Goal: Task Accomplishment & Management: Manage account settings

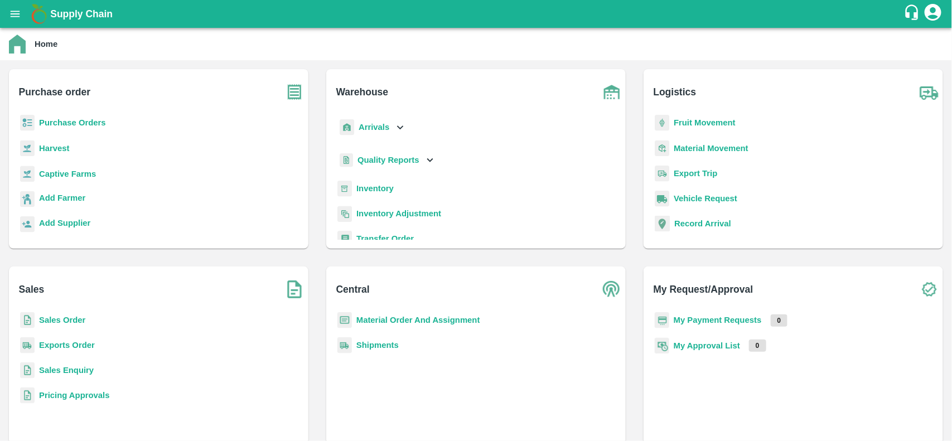
click at [85, 123] on b "Purchase Orders" at bounding box center [72, 122] width 67 height 9
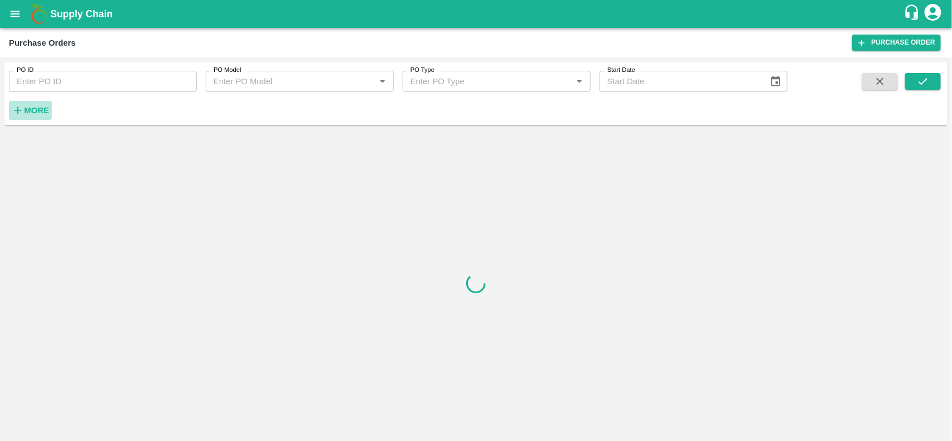
click at [26, 106] on strong "More" at bounding box center [36, 110] width 25 height 9
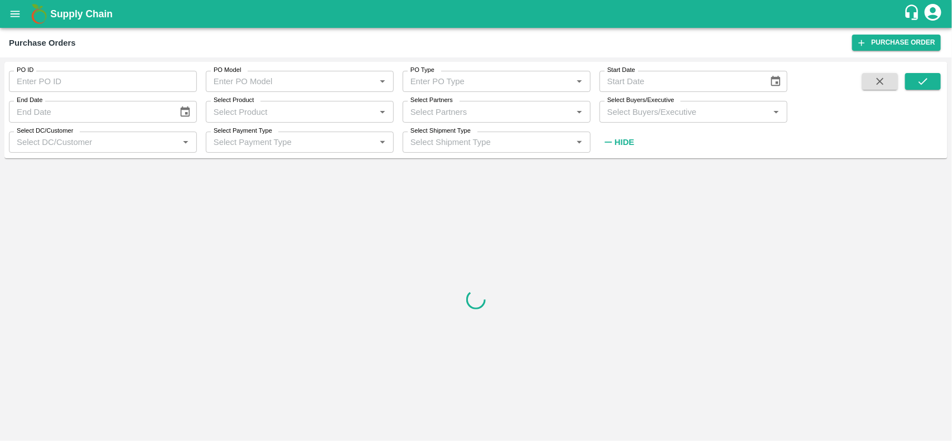
click at [625, 118] on input "Select Buyers/Executive" at bounding box center [684, 111] width 163 height 14
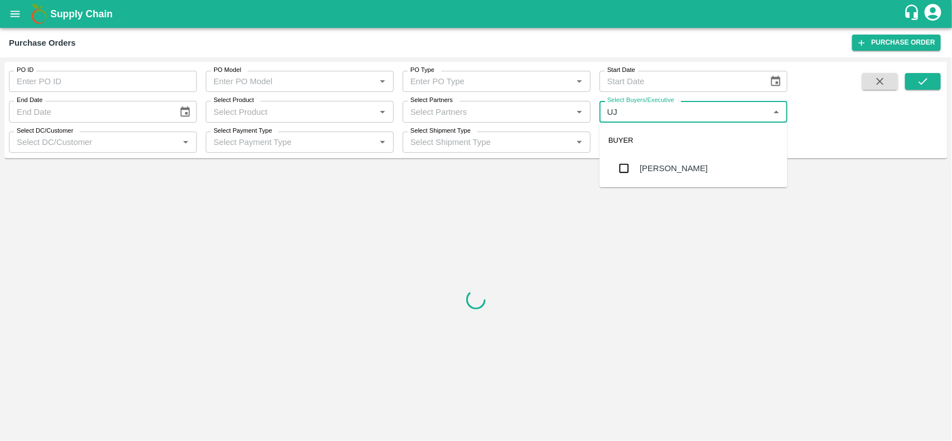
type input "UJJ"
click at [621, 169] on input "checkbox" at bounding box center [624, 168] width 22 height 22
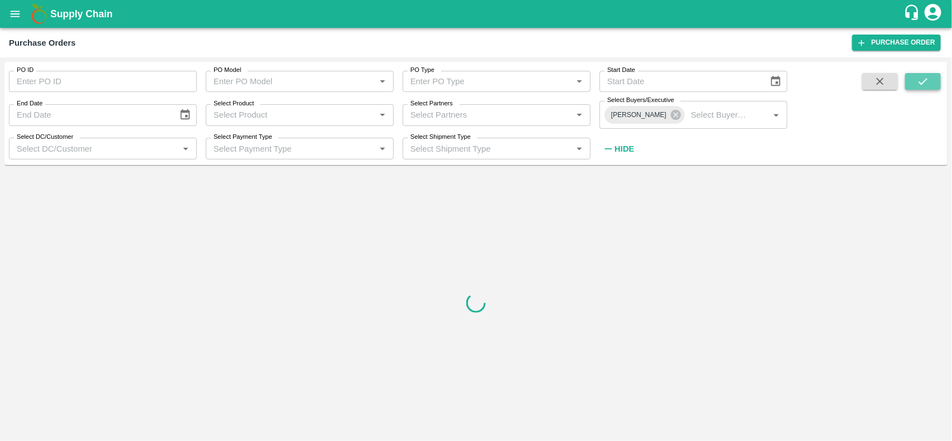
click at [913, 88] on button "submit" at bounding box center [923, 81] width 36 height 17
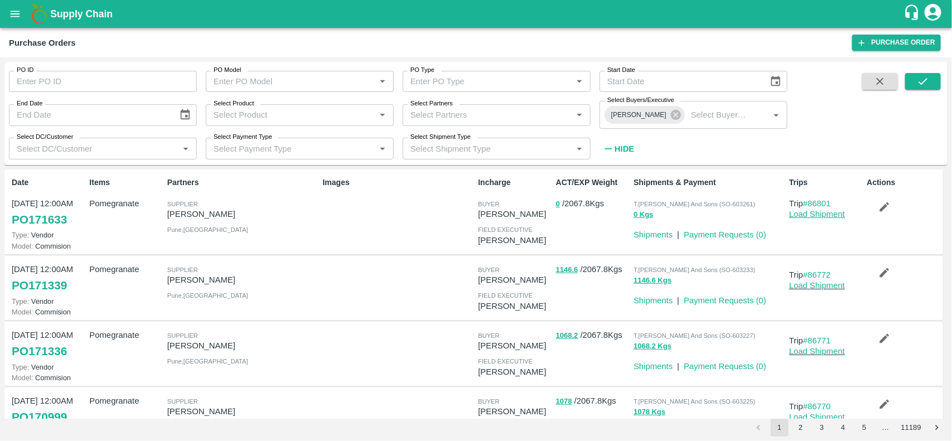
click at [824, 213] on link "Load Shipment" at bounding box center [817, 214] width 56 height 9
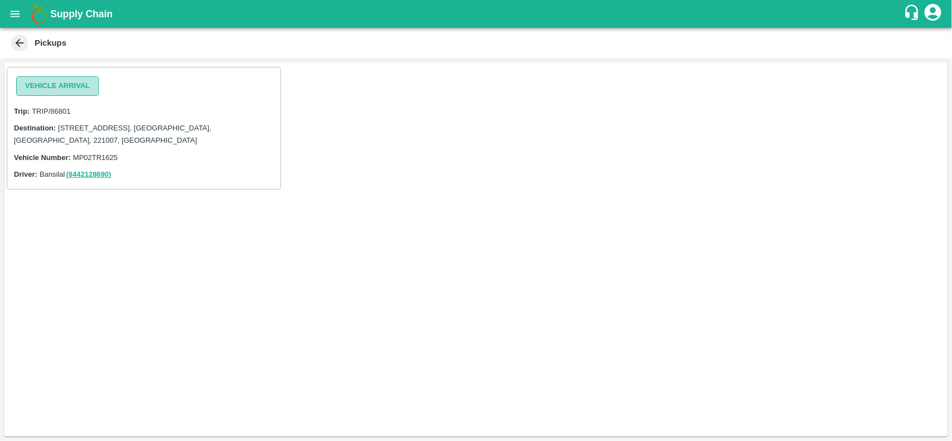
click at [69, 81] on button "Vehicle Arrival" at bounding box center [57, 86] width 83 height 20
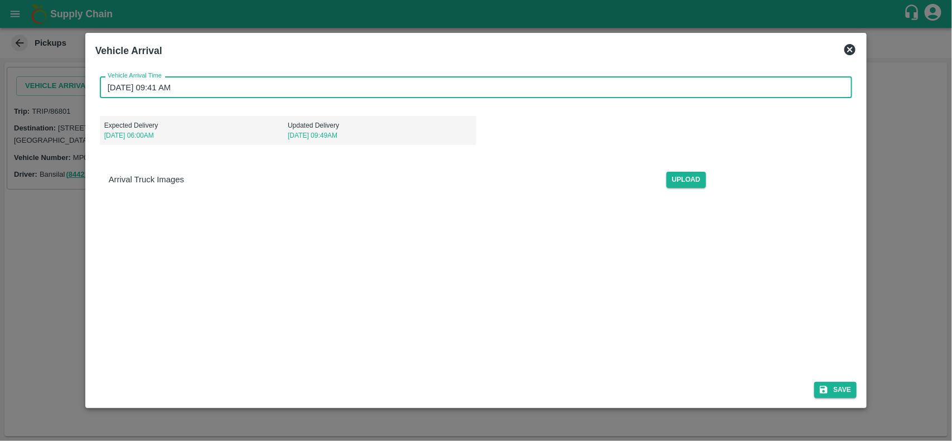
click at [222, 88] on input "[DATE] 09:41 AM" at bounding box center [472, 86] width 745 height 21
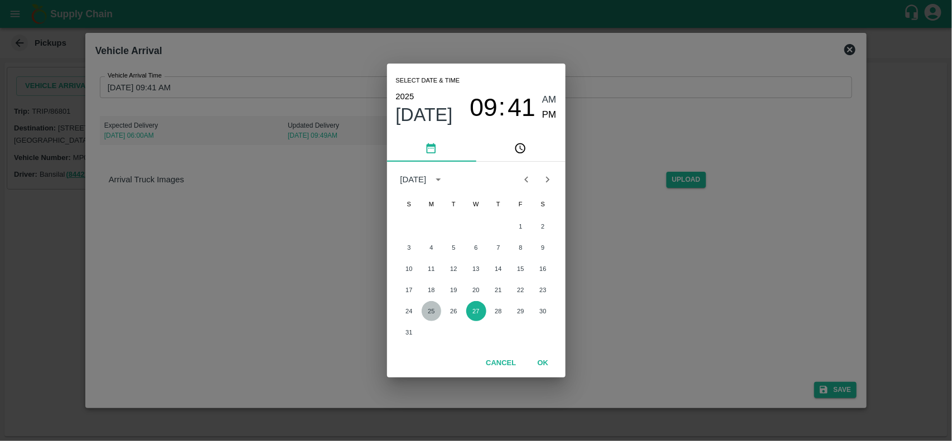
click at [430, 307] on button "25" at bounding box center [432, 311] width 20 height 20
type input "[DATE] 09:41 AM"
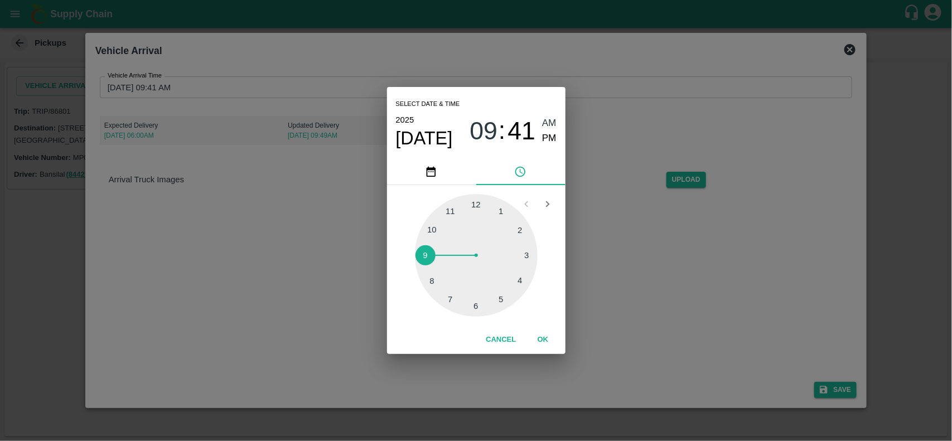
click at [539, 336] on button "OK" at bounding box center [543, 340] width 36 height 20
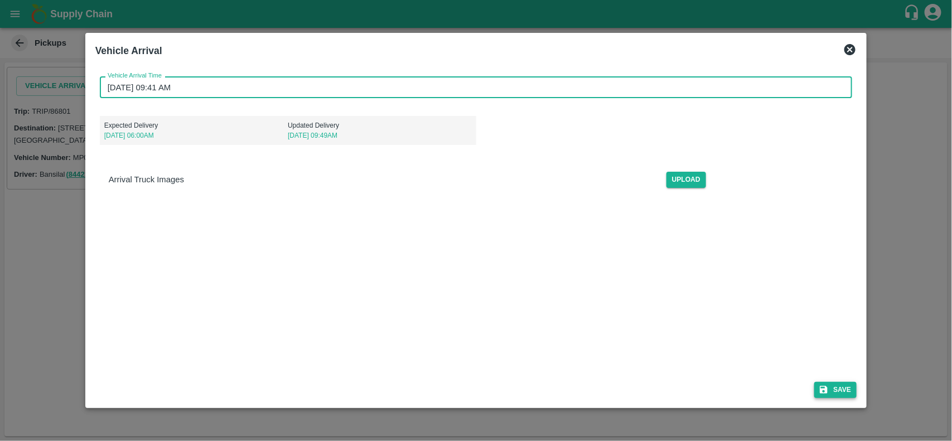
click at [845, 389] on button "Save" at bounding box center [835, 390] width 42 height 16
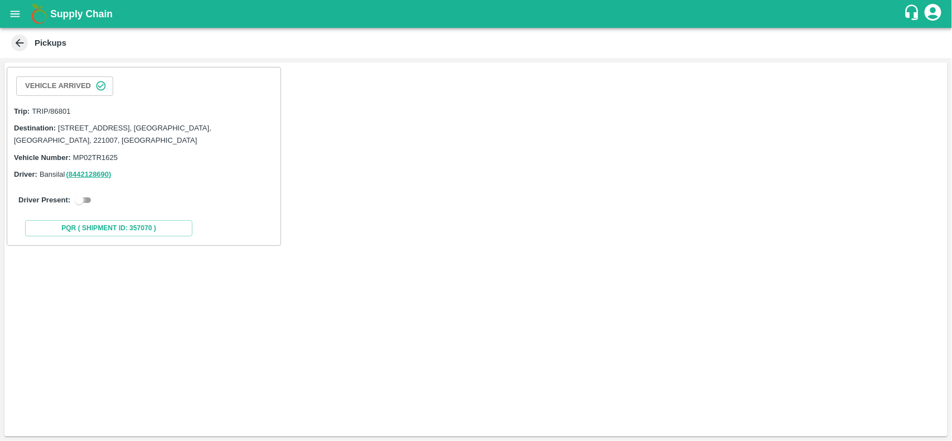
click at [89, 202] on input "checkbox" at bounding box center [79, 199] width 40 height 13
checkbox input "true"
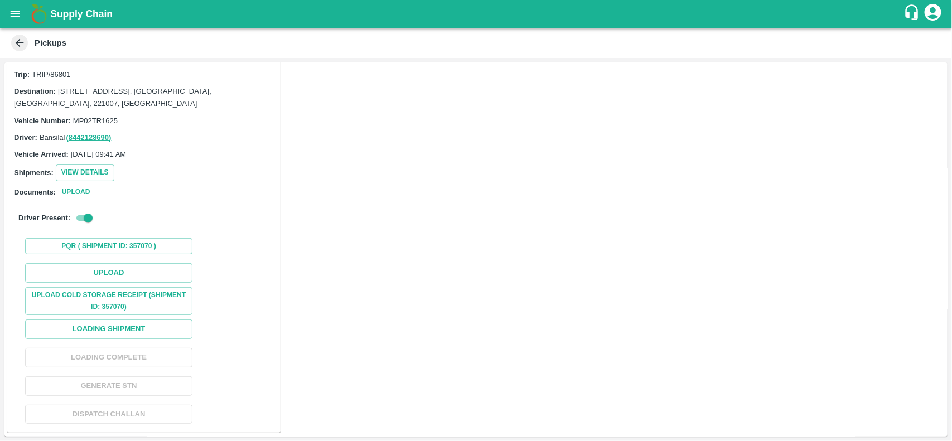
scroll to position [40, 0]
click at [131, 274] on button "Upload" at bounding box center [108, 272] width 167 height 20
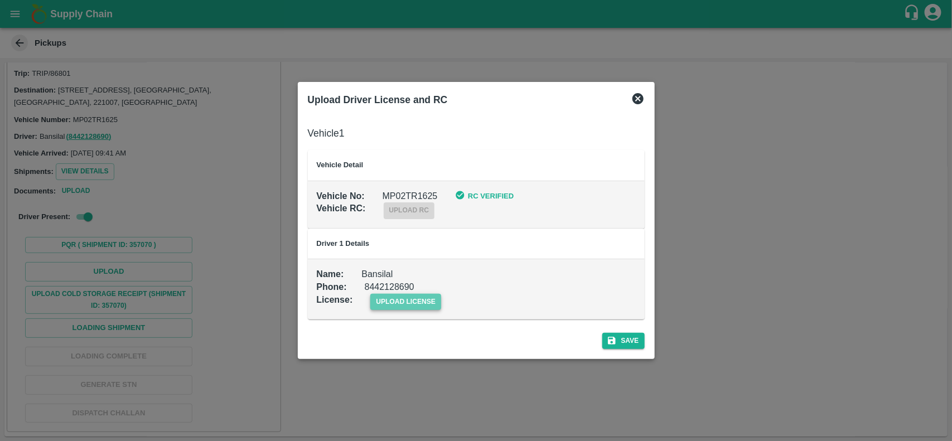
click at [391, 302] on span "upload license" at bounding box center [405, 302] width 71 height 16
click at [0, 0] on input "upload license" at bounding box center [0, 0] width 0 height 0
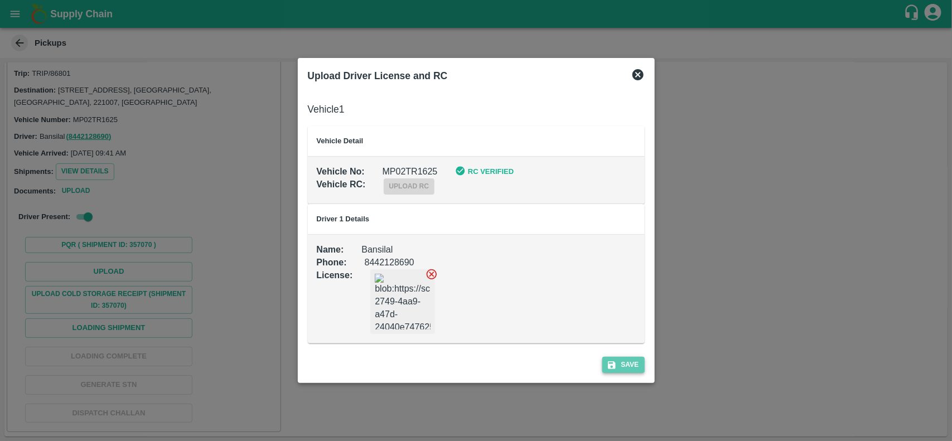
click at [623, 370] on button "Save" at bounding box center [623, 365] width 42 height 16
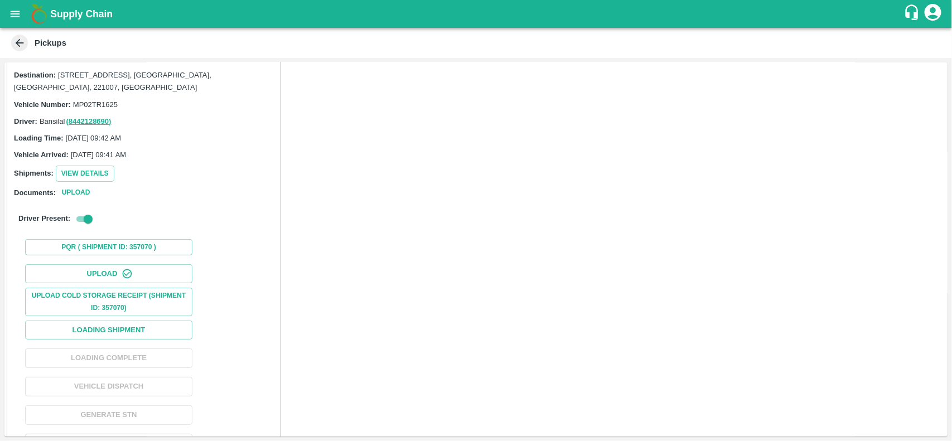
scroll to position [85, 0]
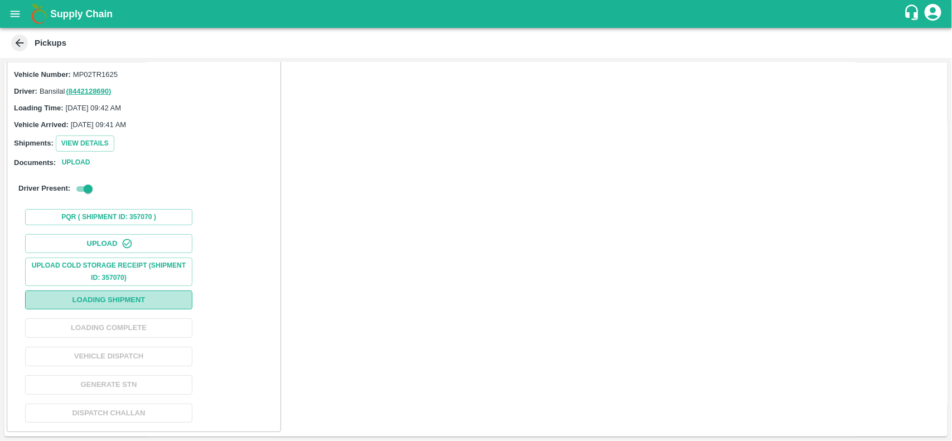
click at [168, 298] on button "Loading Shipment" at bounding box center [108, 300] width 167 height 20
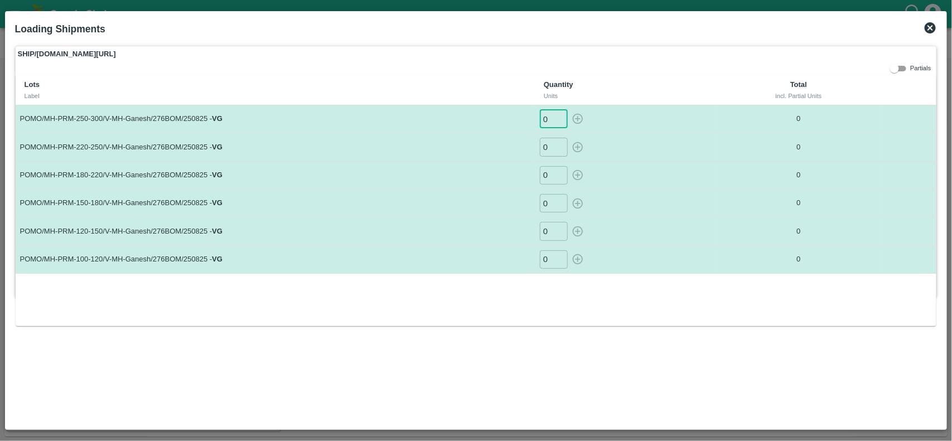
click at [550, 120] on input "0" at bounding box center [554, 119] width 28 height 18
click at [549, 259] on input "0" at bounding box center [554, 259] width 28 height 18
type input "17"
click at [569, 250] on button "button" at bounding box center [578, 259] width 18 height 18
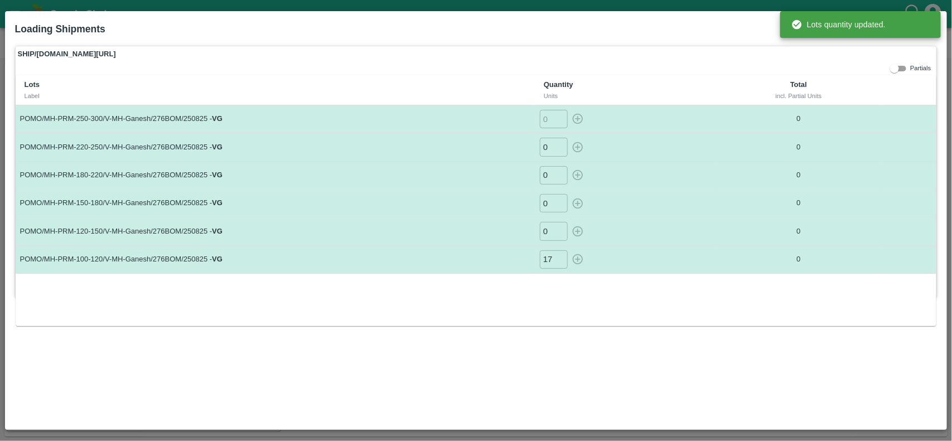
type input "0"
click at [550, 237] on input "0" at bounding box center [554, 231] width 28 height 18
type input "17"
click at [569, 222] on button "button" at bounding box center [578, 231] width 18 height 18
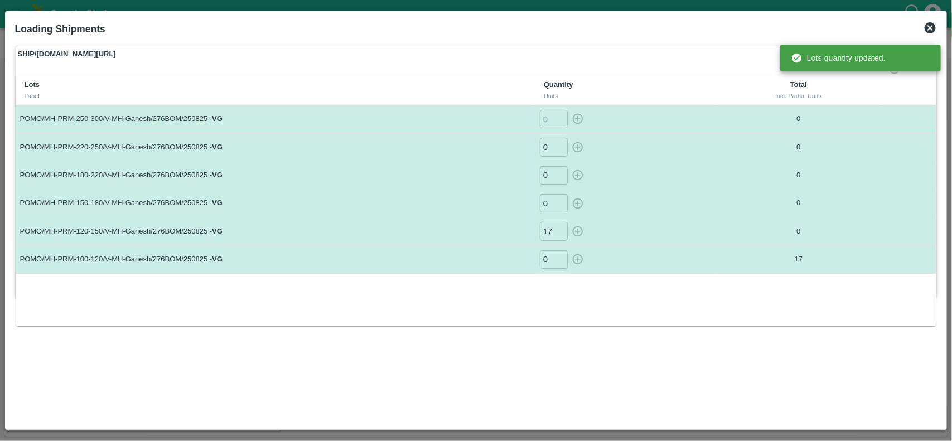
type input "0"
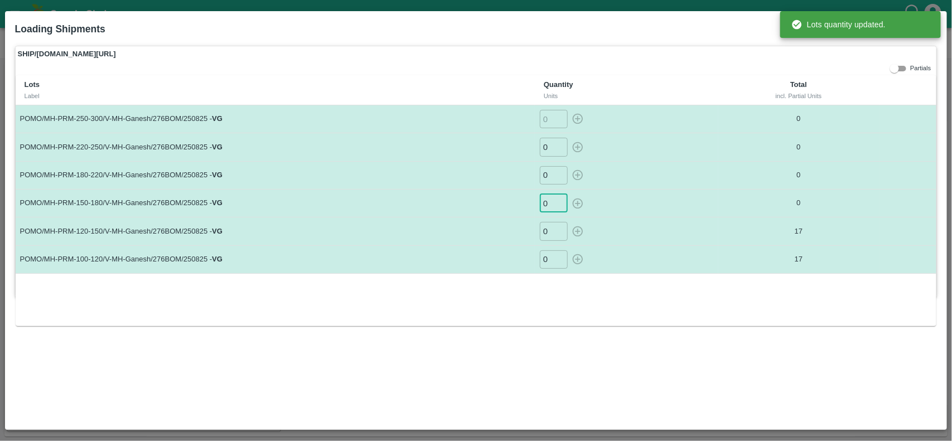
click at [550, 204] on input "0" at bounding box center [554, 203] width 28 height 18
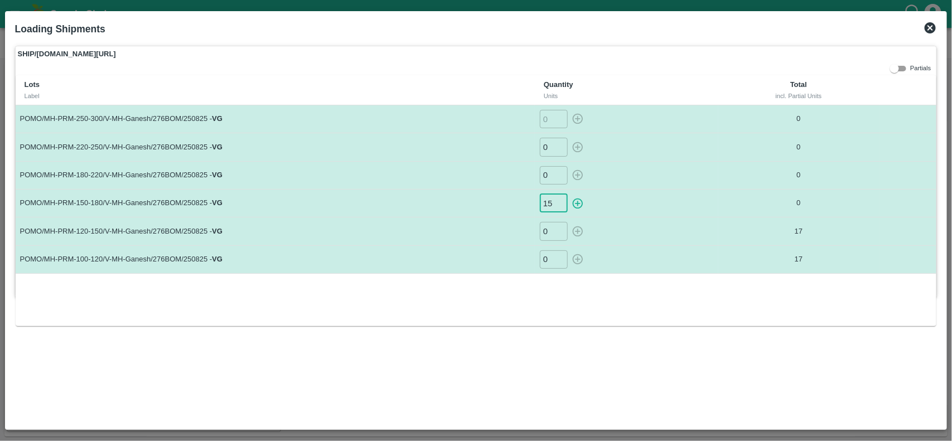
type input "15"
click at [569, 194] on button "button" at bounding box center [578, 203] width 18 height 18
type input "0"
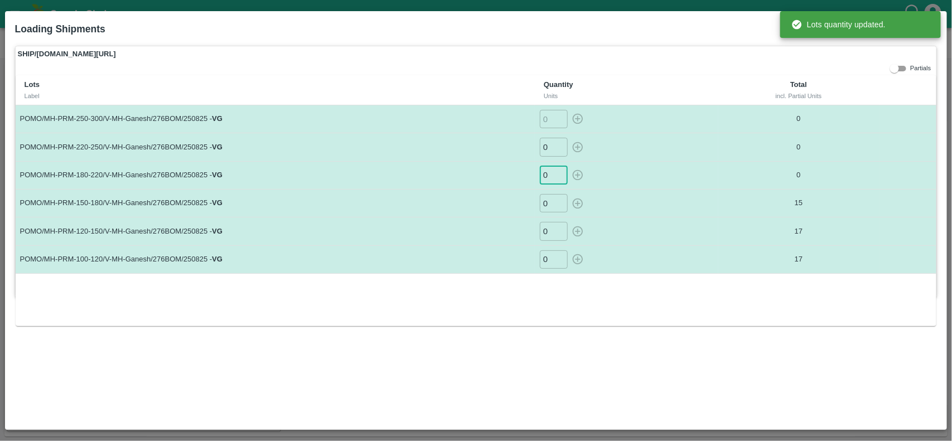
click at [553, 176] on input "0" at bounding box center [554, 175] width 28 height 18
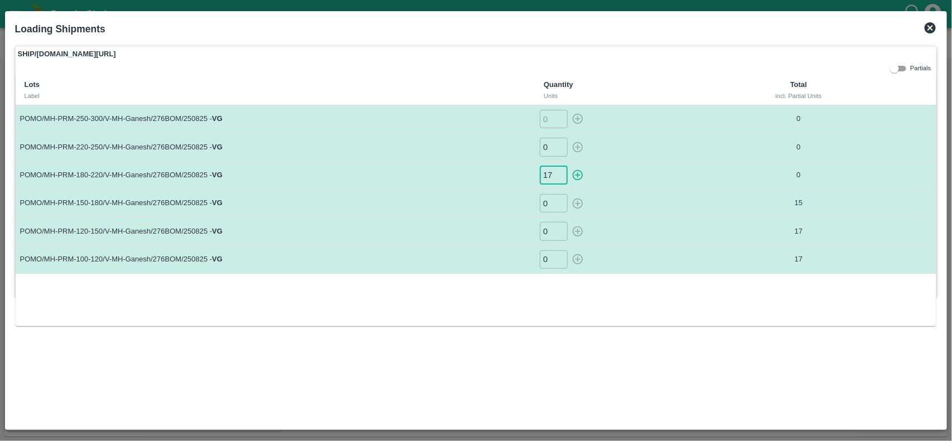
type input "17"
click at [569, 166] on button "button" at bounding box center [578, 175] width 18 height 18
type input "0"
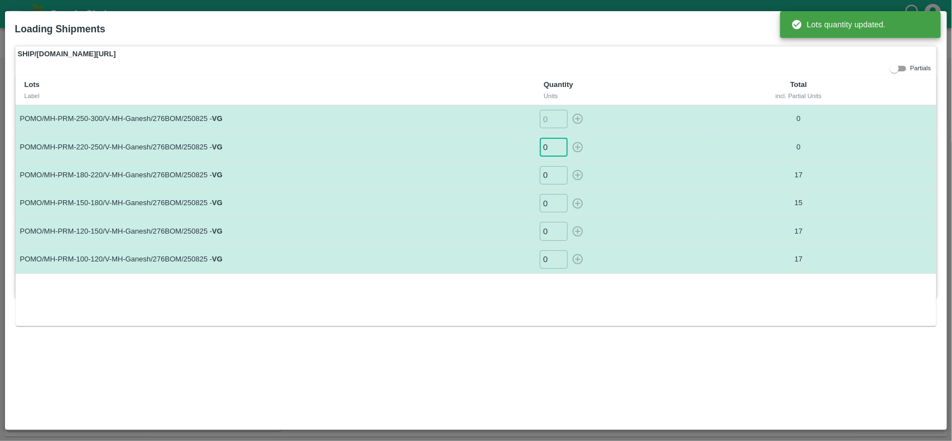
click at [551, 149] on input "0" at bounding box center [554, 147] width 28 height 18
type input "6"
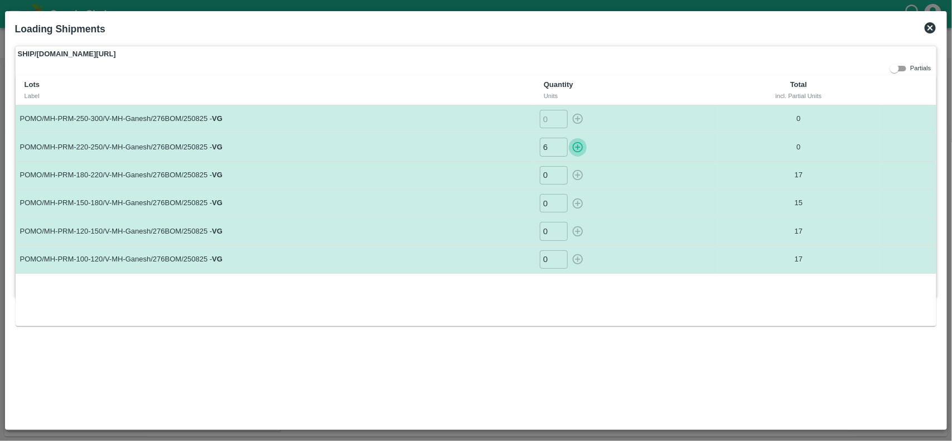
click at [569, 138] on button "button" at bounding box center [578, 147] width 18 height 18
type input "0"
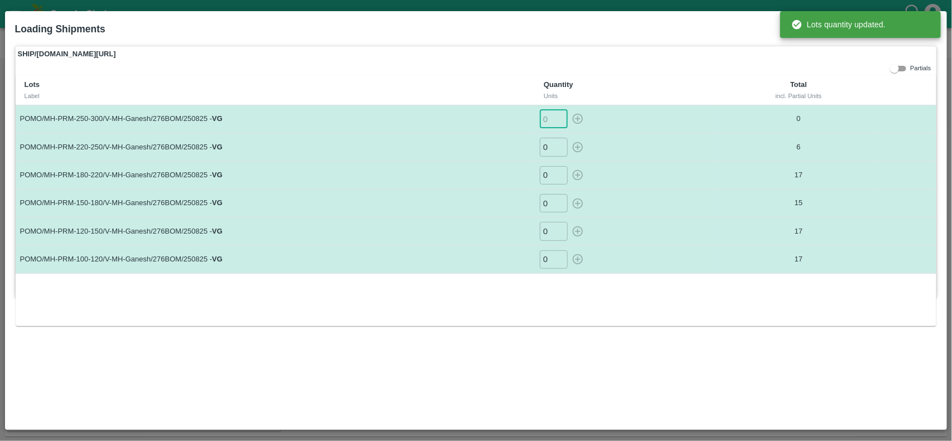
click at [549, 118] on input "number" at bounding box center [554, 119] width 28 height 18
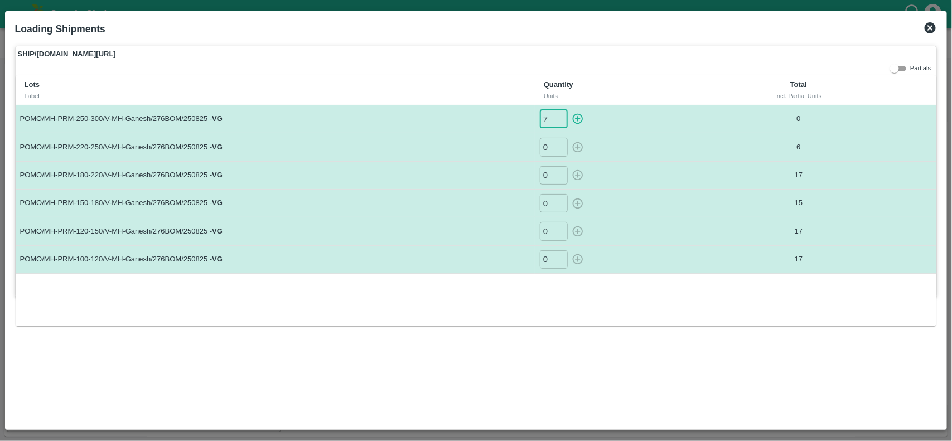
type input "7"
click at [569, 110] on button "button" at bounding box center [578, 119] width 18 height 18
type input "0"
click at [932, 27] on icon at bounding box center [929, 27] width 11 height 11
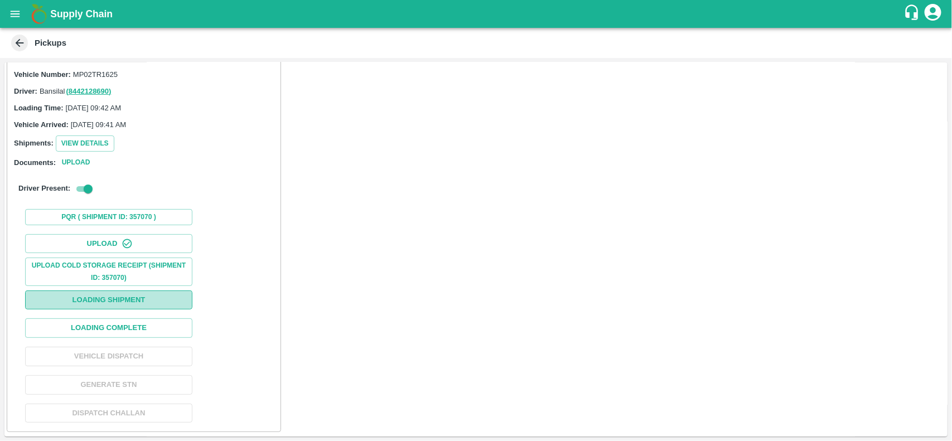
click at [149, 297] on button "Loading Shipment" at bounding box center [108, 300] width 167 height 20
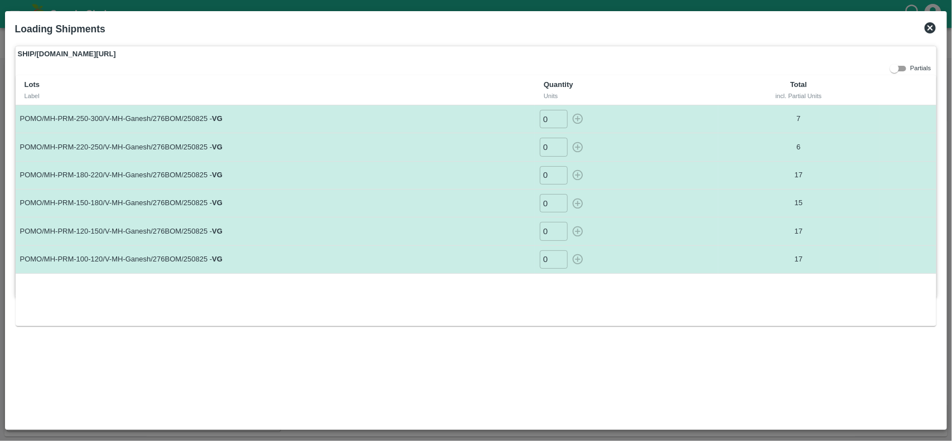
click at [935, 27] on icon at bounding box center [929, 27] width 11 height 11
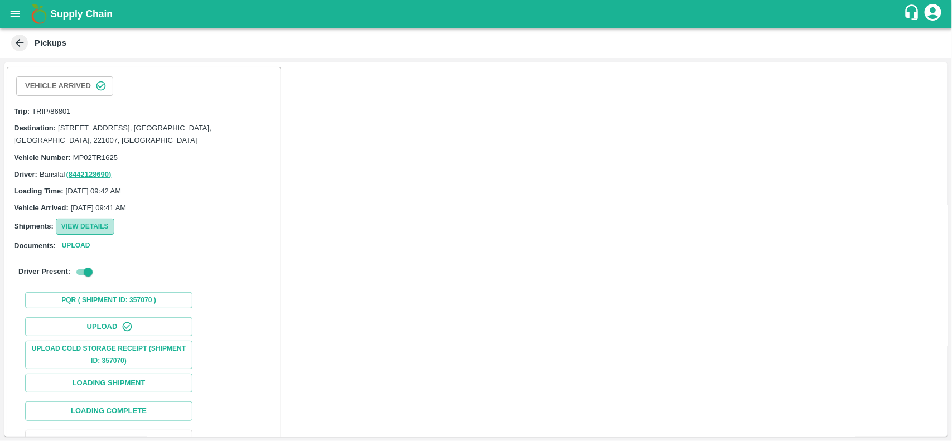
click at [87, 225] on button "View Details" at bounding box center [85, 227] width 59 height 16
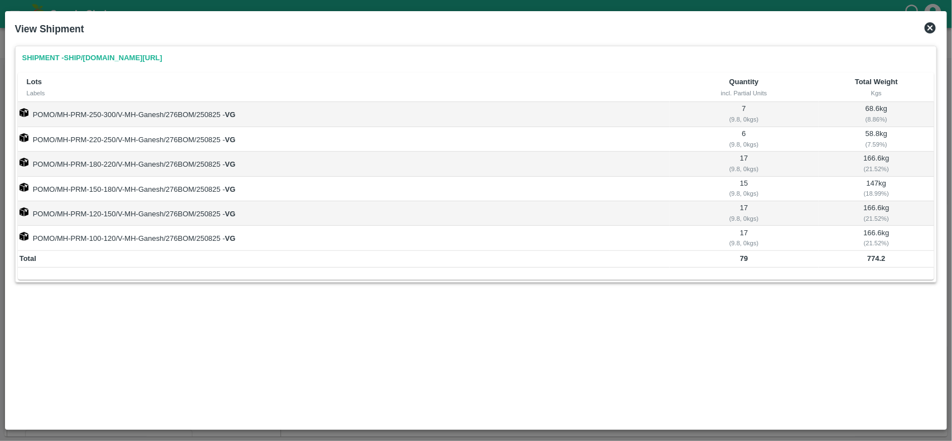
click at [934, 28] on icon at bounding box center [929, 27] width 11 height 11
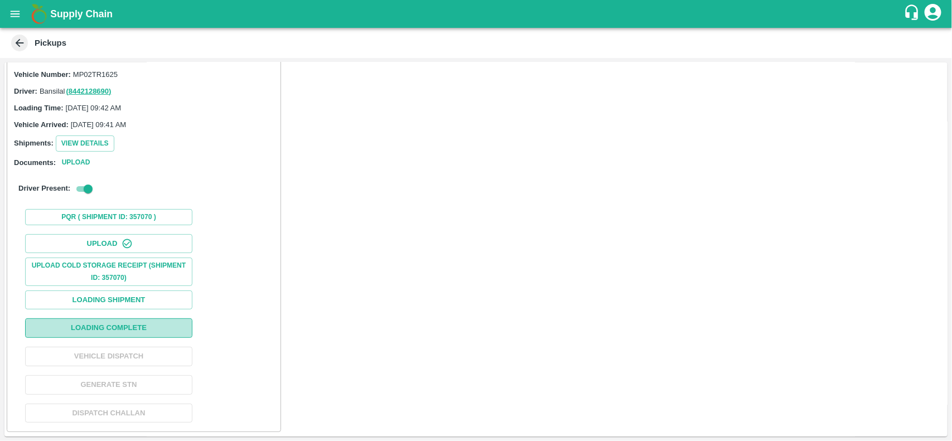
click at [132, 330] on button "Loading Complete" at bounding box center [108, 328] width 167 height 20
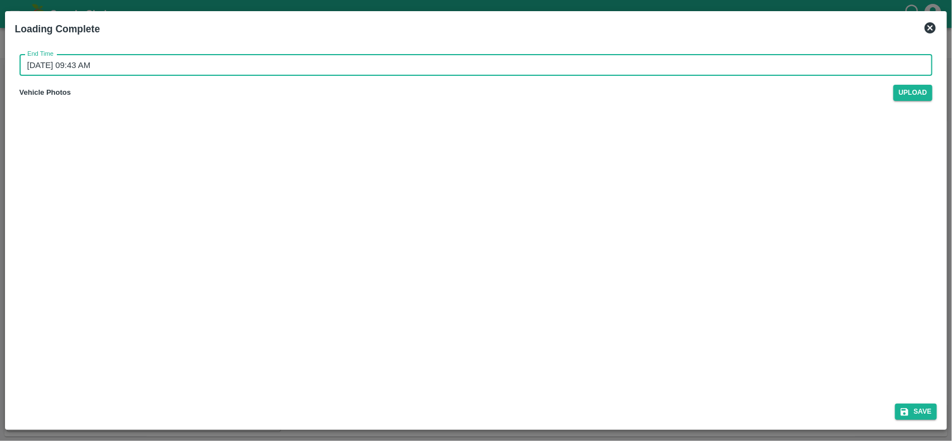
click at [127, 62] on input "27/08/2025 09:43 AM" at bounding box center [472, 65] width 905 height 21
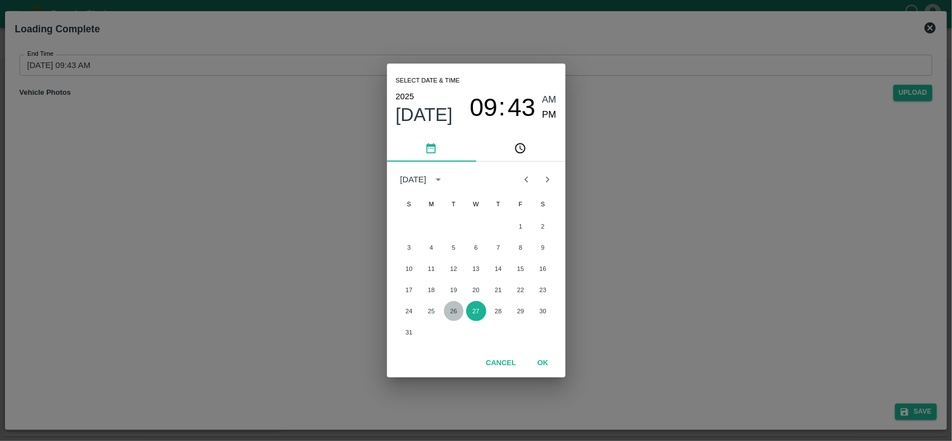
click at [458, 314] on button "26" at bounding box center [454, 311] width 20 height 20
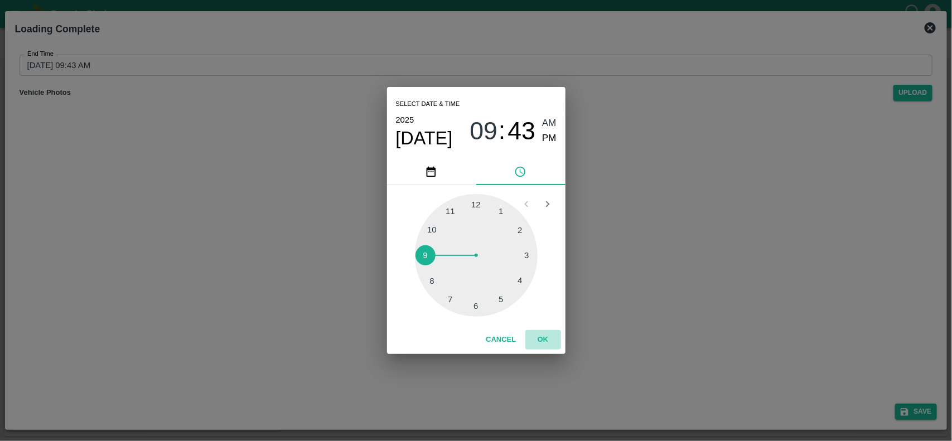
click at [548, 340] on button "OK" at bounding box center [543, 340] width 36 height 20
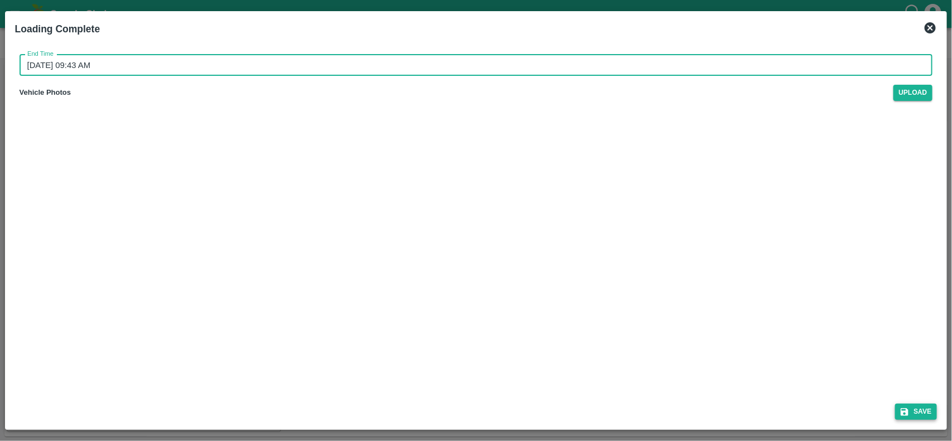
click at [910, 405] on button "Save" at bounding box center [916, 412] width 42 height 16
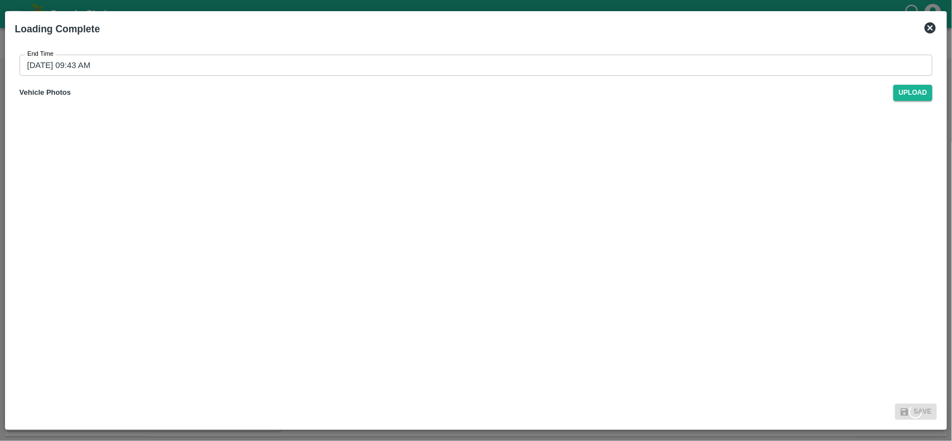
type input "27/08/2025 09:44 AM"
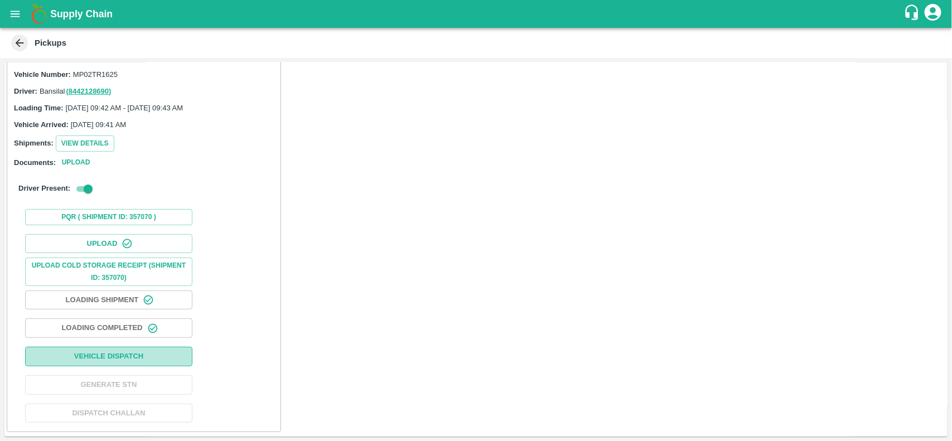
click at [148, 357] on button "Vehicle Dispatch" at bounding box center [108, 357] width 167 height 20
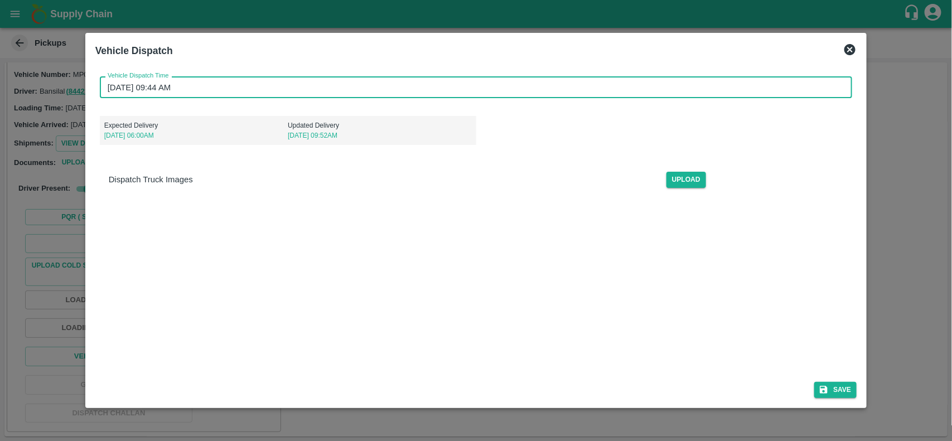
click at [206, 87] on input "27/08/2025 09:44 AM" at bounding box center [472, 86] width 745 height 21
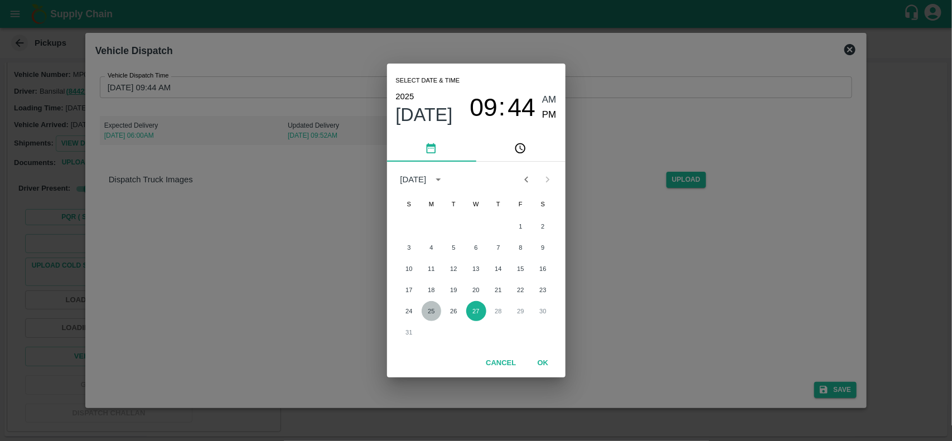
click at [430, 313] on button "25" at bounding box center [432, 311] width 20 height 20
type input "25/08/2025 09:44 AM"
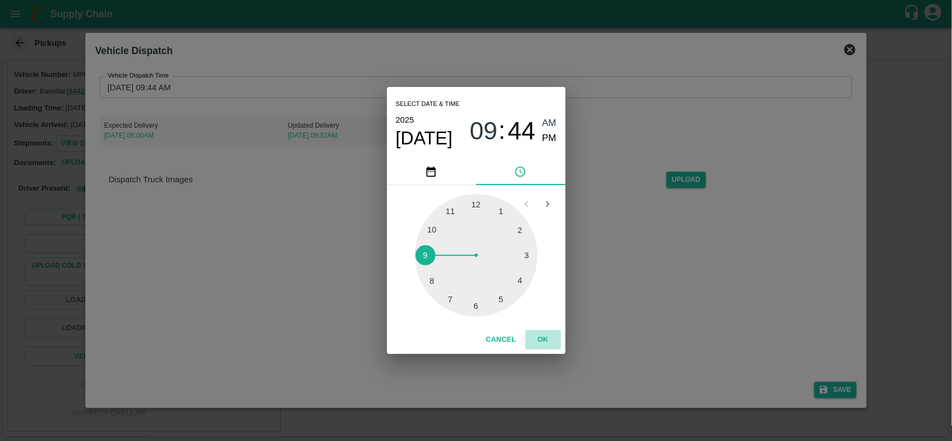
click at [536, 337] on button "OK" at bounding box center [543, 340] width 36 height 20
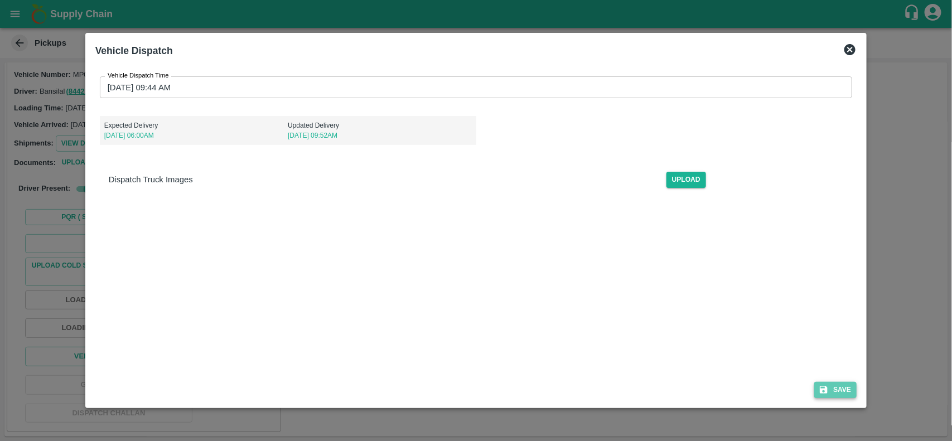
click at [829, 385] on icon "submit" at bounding box center [823, 390] width 10 height 10
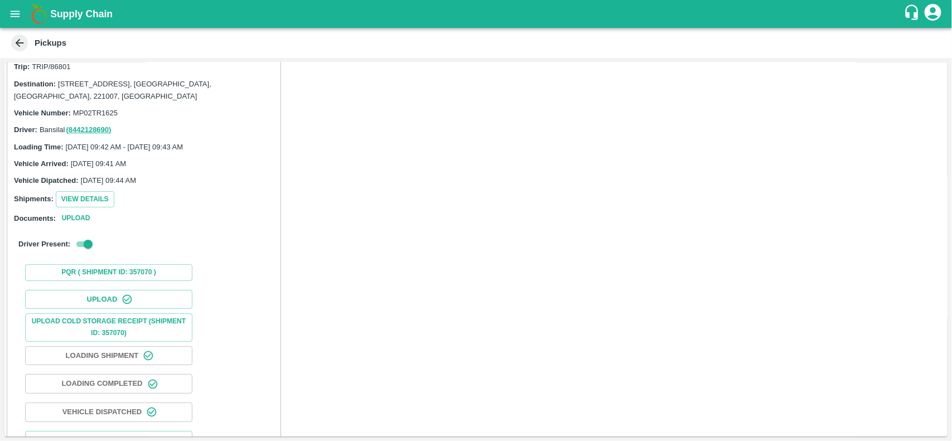
scroll to position [0, 0]
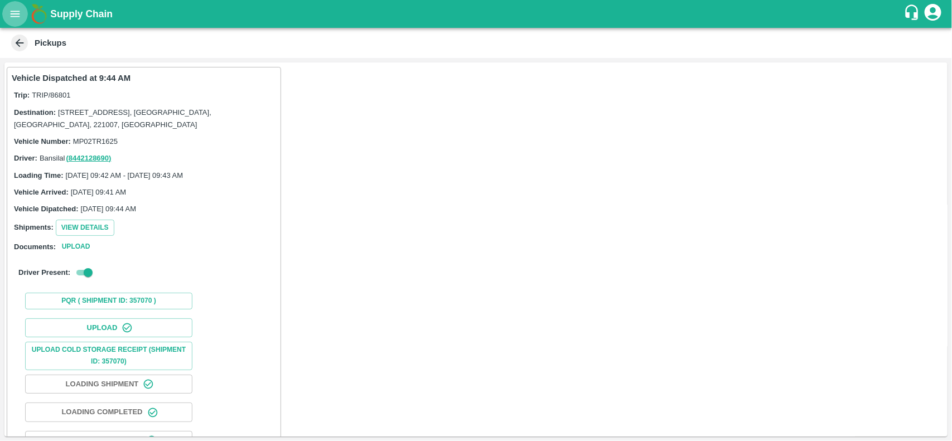
click at [13, 16] on icon "open drawer" at bounding box center [15, 14] width 9 height 6
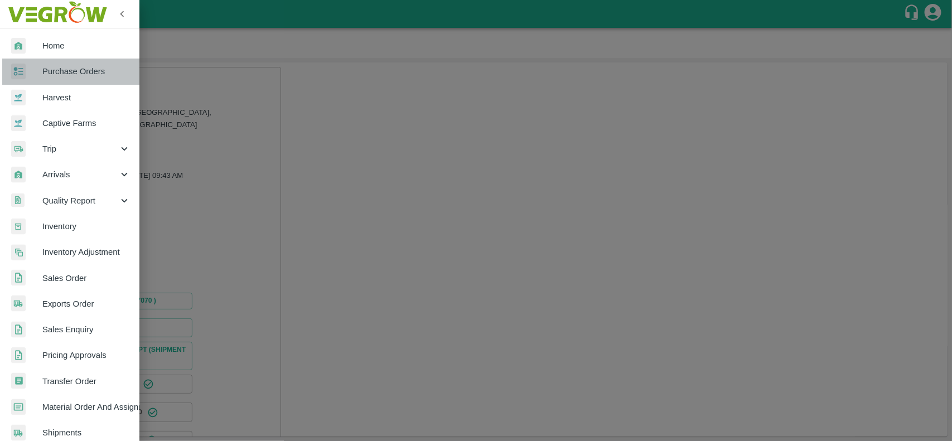
click at [81, 75] on span "Purchase Orders" at bounding box center [86, 71] width 88 height 12
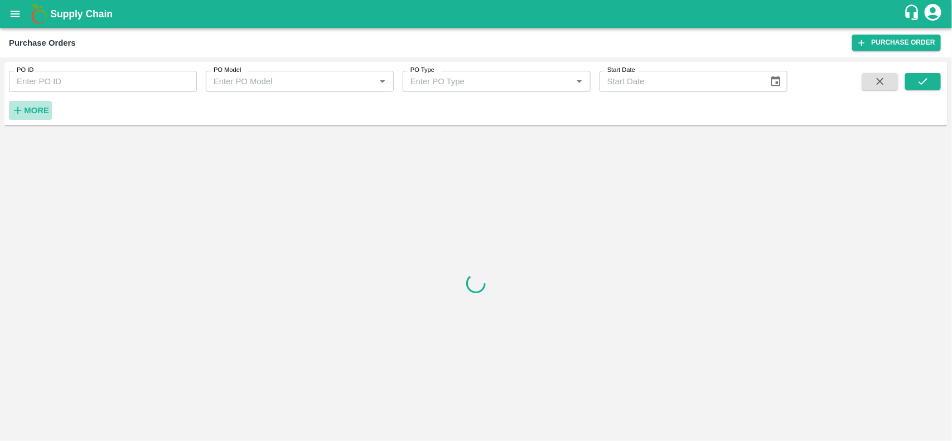
click at [32, 110] on strong "More" at bounding box center [36, 110] width 25 height 9
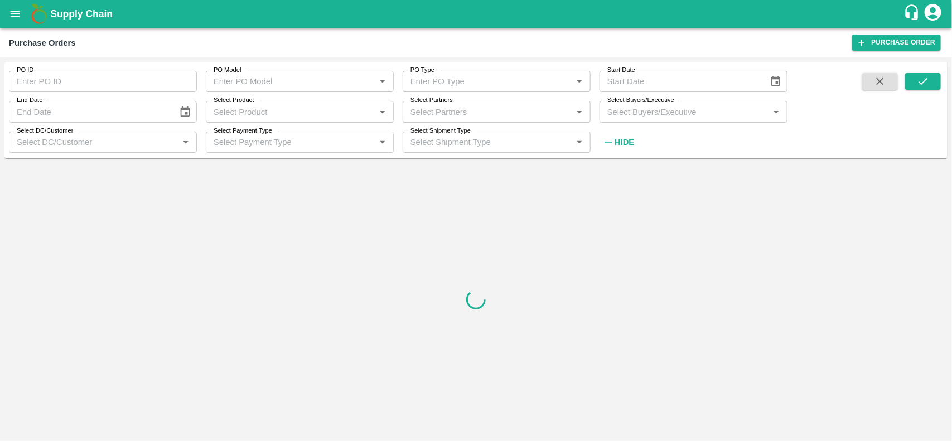
click at [633, 113] on input "Select Buyers/Executive" at bounding box center [684, 111] width 163 height 14
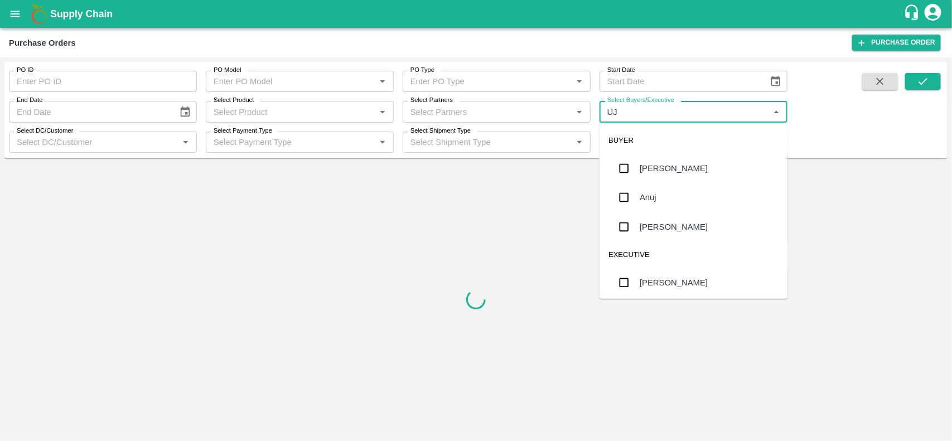
type input "UJJ"
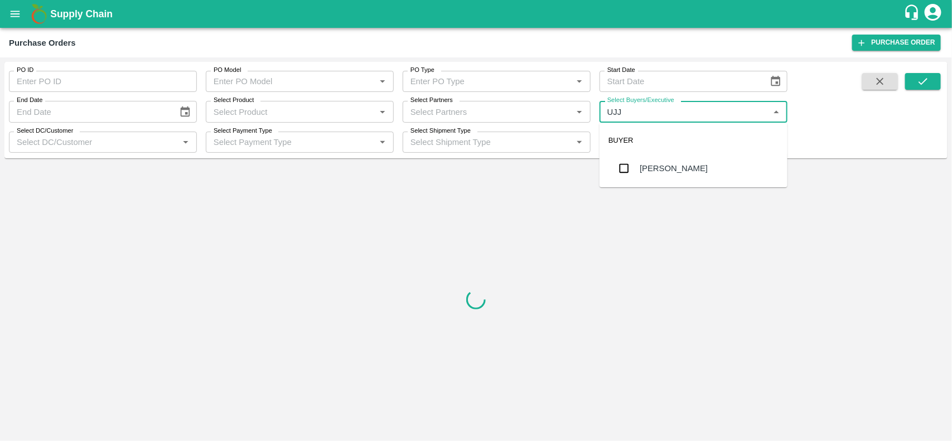
click at [622, 169] on input "checkbox" at bounding box center [624, 168] width 22 height 22
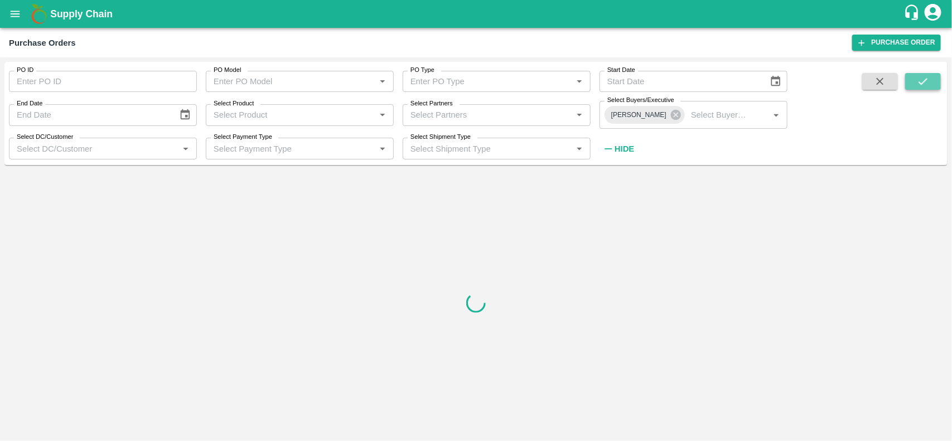
click at [928, 76] on icon "submit" at bounding box center [923, 81] width 12 height 12
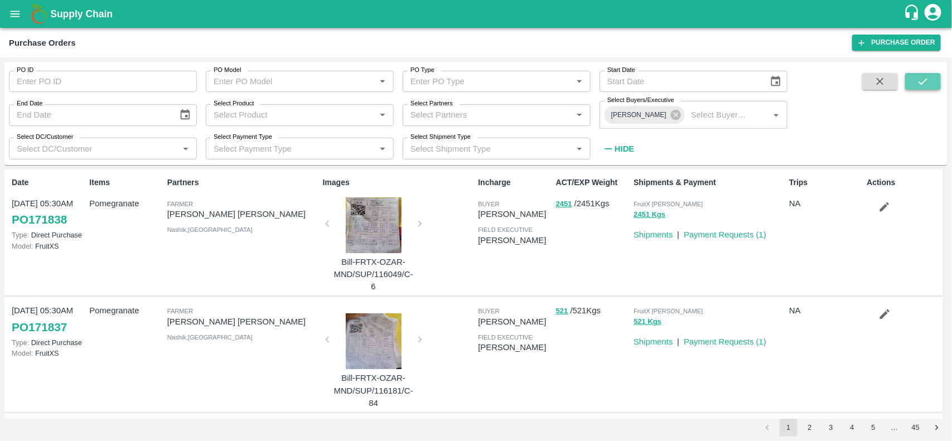
click at [928, 76] on icon "submit" at bounding box center [923, 81] width 12 height 12
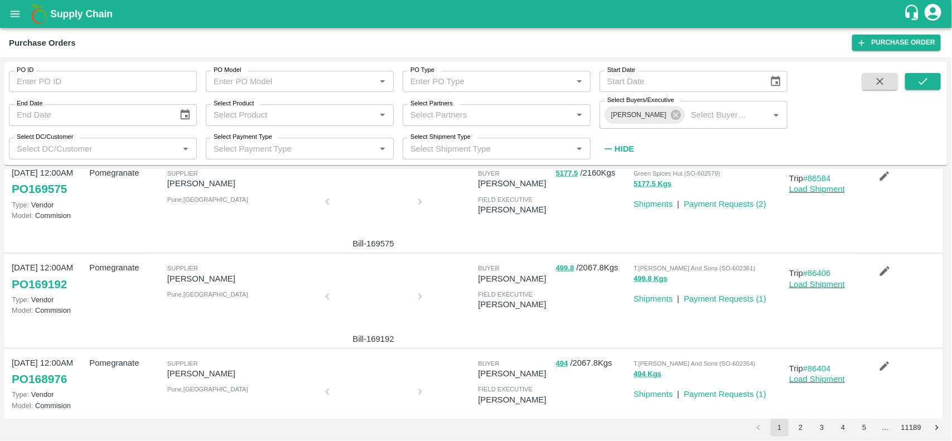
scroll to position [617, 0]
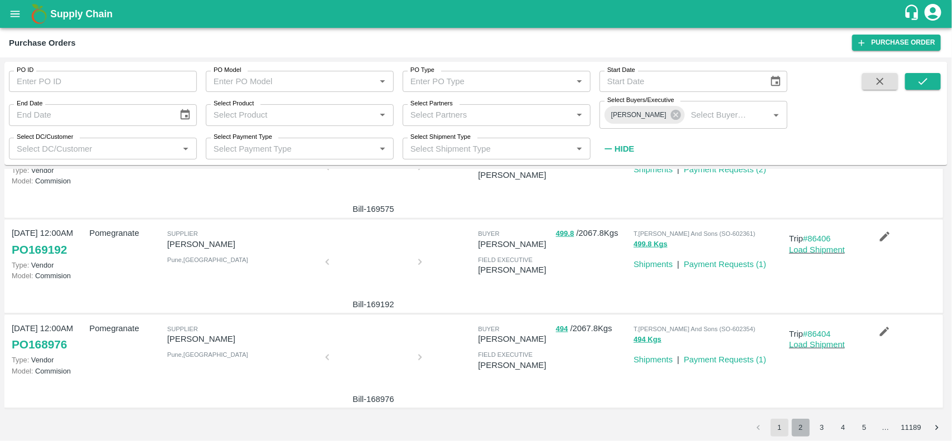
click at [796, 427] on button "2" at bounding box center [801, 428] width 18 height 18
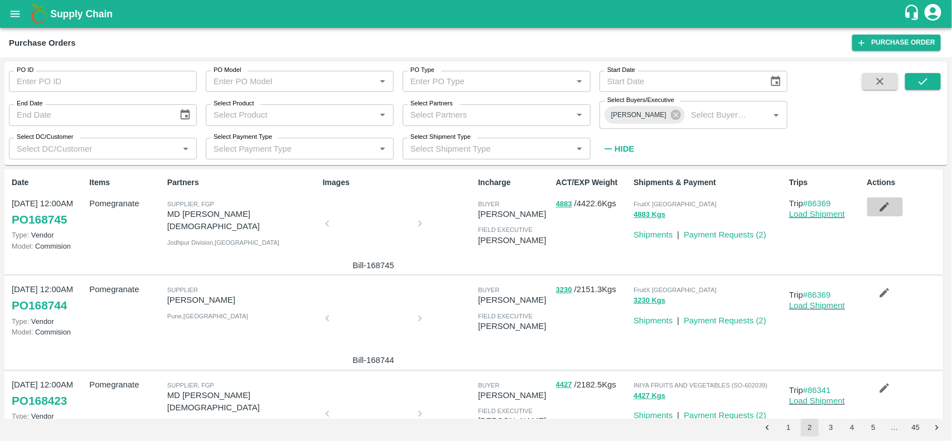
click at [884, 208] on icon "button" at bounding box center [884, 207] width 12 height 12
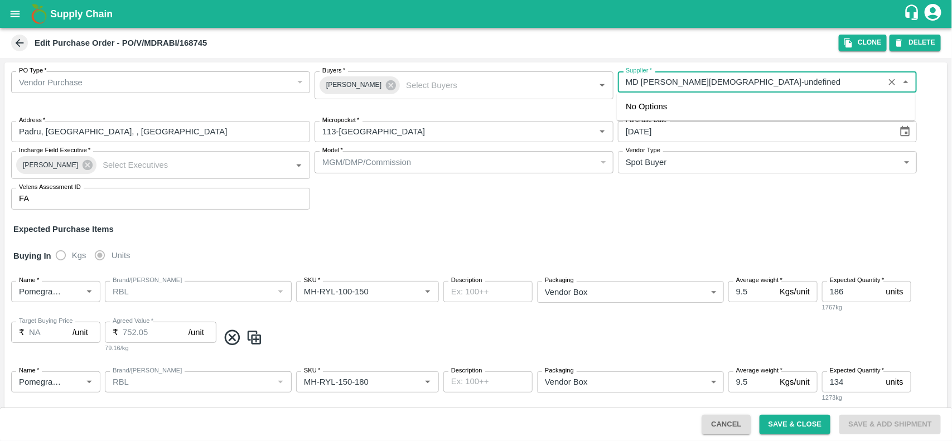
drag, startPoint x: 684, startPoint y: 82, endPoint x: 626, endPoint y: 90, distance: 58.5
click at [626, 90] on div "Supplier   *" at bounding box center [767, 81] width 299 height 21
click at [860, 40] on button "Clone" at bounding box center [863, 43] width 48 height 16
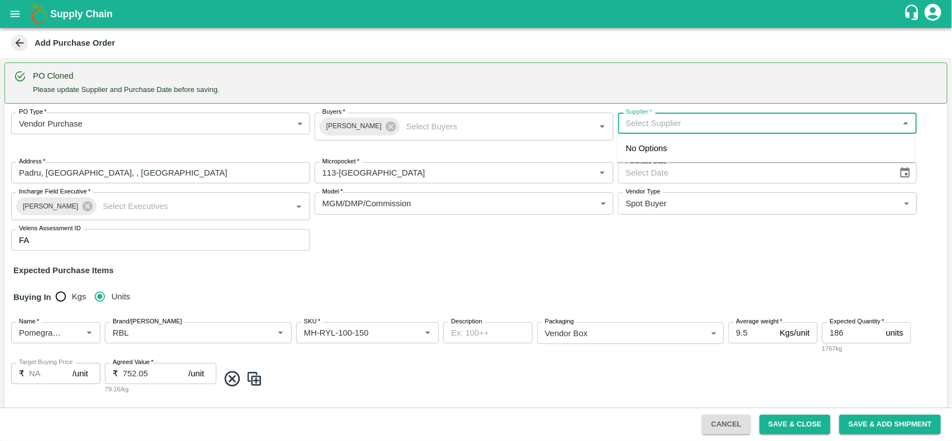
click at [692, 123] on input "Supplier   *" at bounding box center [758, 123] width 274 height 14
paste input "MD [PERSON_NAME][DEMOGRAPHIC_DATA]"
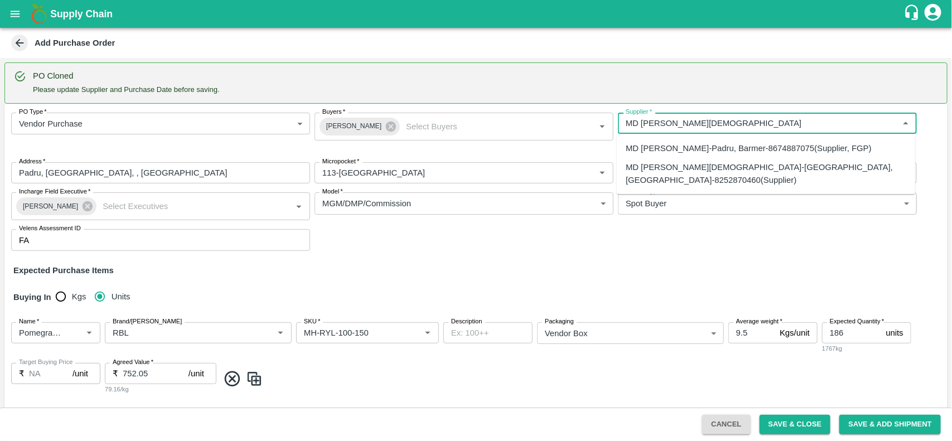
click at [683, 149] on div "MD Rabiul Islam-Padru, Barmer-8674887075(Supplier, FGP)" at bounding box center [749, 148] width 246 height 12
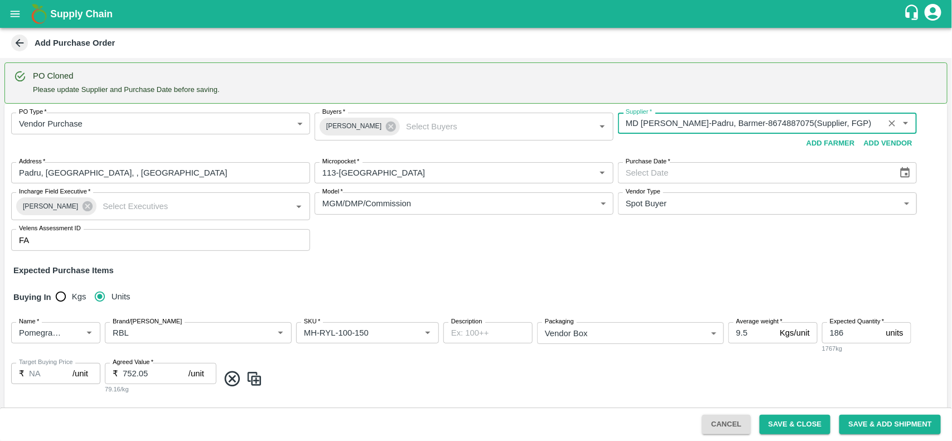
type input "MD Rabiul Islam-Padru, Barmer-8674887075(Supplier, FGP)"
click at [904, 170] on icon "Choose date" at bounding box center [904, 172] width 9 height 11
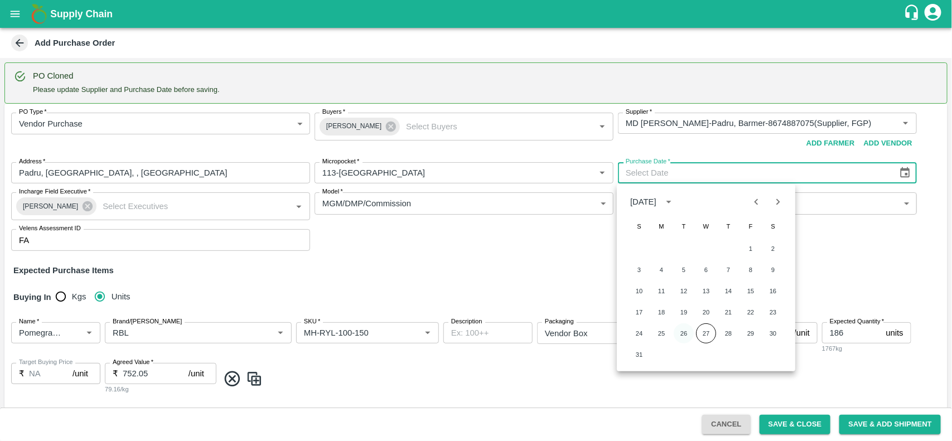
click at [686, 333] on button "26" at bounding box center [684, 333] width 20 height 20
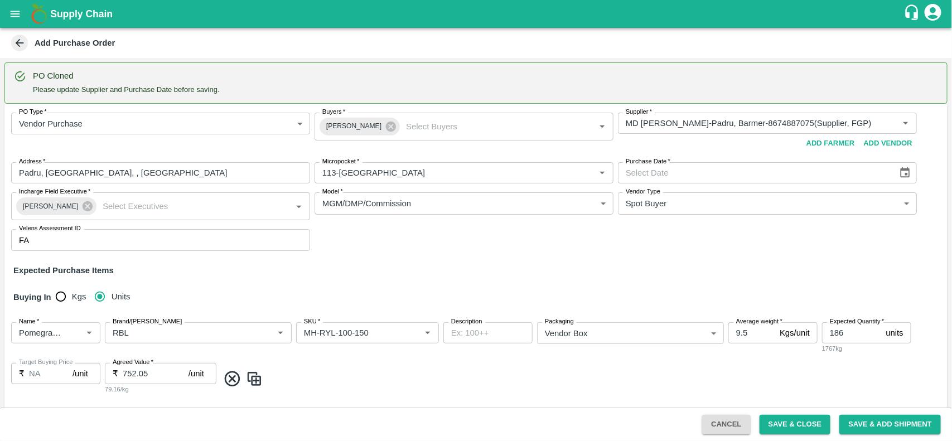
type input "26/08/2025"
click at [580, 258] on div "PO Type   * Vendor Purchase 2 PO Type Buyers   * Ujjwal Kumar Buyers   * Suppli…" at bounding box center [475, 182] width 943 height 156
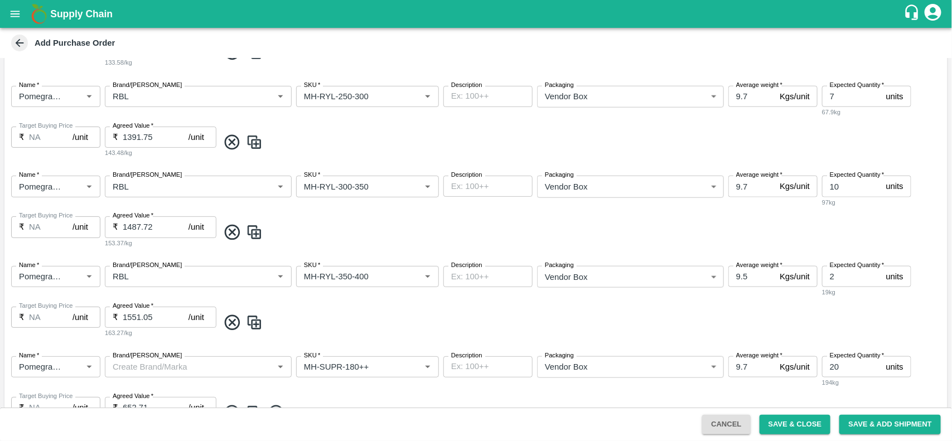
scroll to position [703, 0]
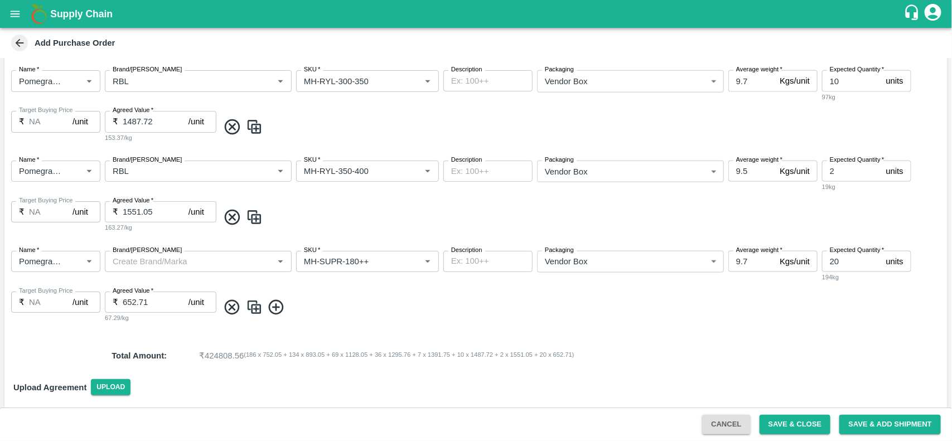
click at [153, 261] on input "Brand/Marka" at bounding box center [189, 261] width 162 height 14
click at [132, 291] on div "RBL" at bounding box center [198, 286] width 186 height 19
type input "RBL"
click at [798, 427] on button "Save & Close" at bounding box center [794, 425] width 71 height 20
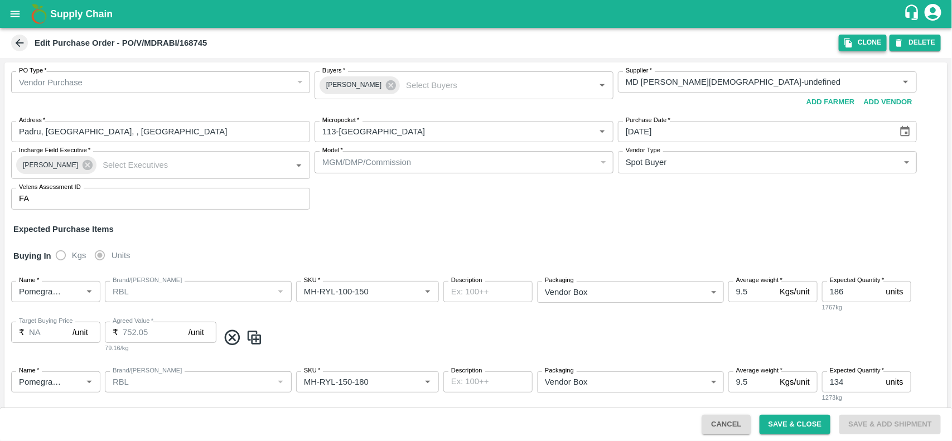
click at [856, 42] on button "Clone" at bounding box center [863, 43] width 48 height 16
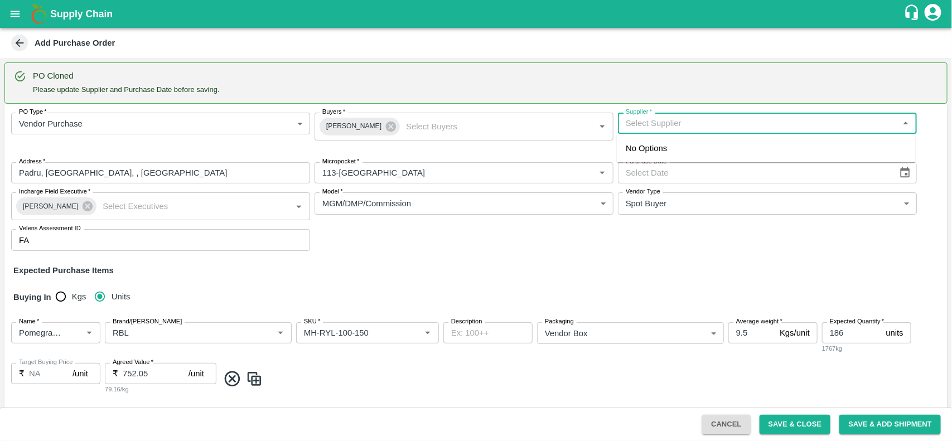
click at [698, 125] on input "Supplier   *" at bounding box center [758, 123] width 274 height 14
click at [693, 145] on div "Ganesh Dattatray shinde-Nimgaon Ketki, Pune-9730729349(Supplier)" at bounding box center [750, 148] width 248 height 12
type input "Ganesh Dattatray shinde-Nimgaon Ketki, Pune-9730729349(Supplier)"
type input "Nimgaon Ketki, Pune, Indapur, Maharashtra"
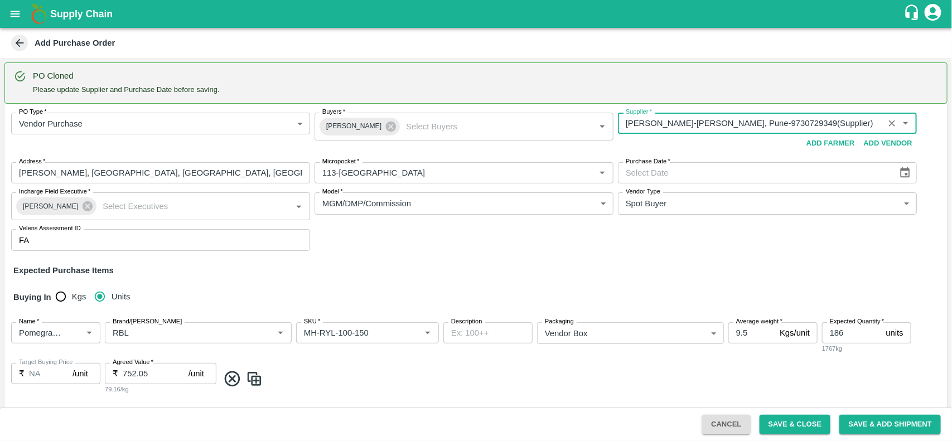
type input "Ganesh Dattatray shinde-Nimgaon Ketki, Pune-9730729349(Supplier)"
click at [907, 176] on icon "Choose date" at bounding box center [904, 172] width 9 height 11
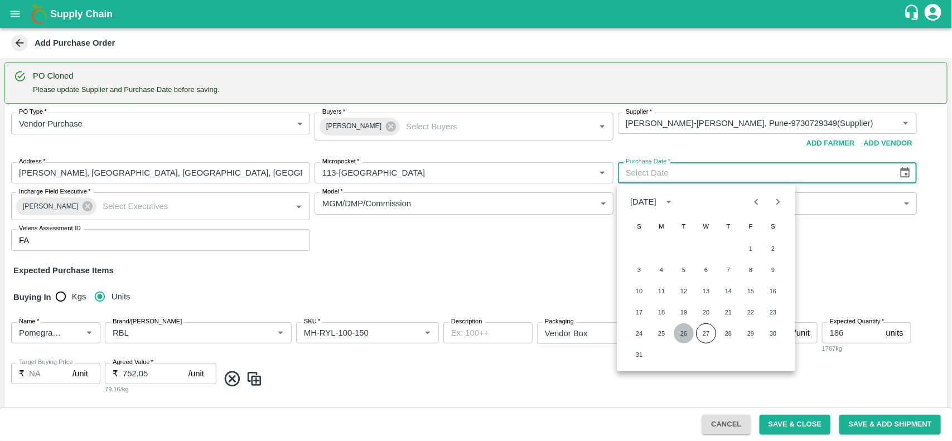
click at [685, 332] on button "26" at bounding box center [684, 333] width 20 height 20
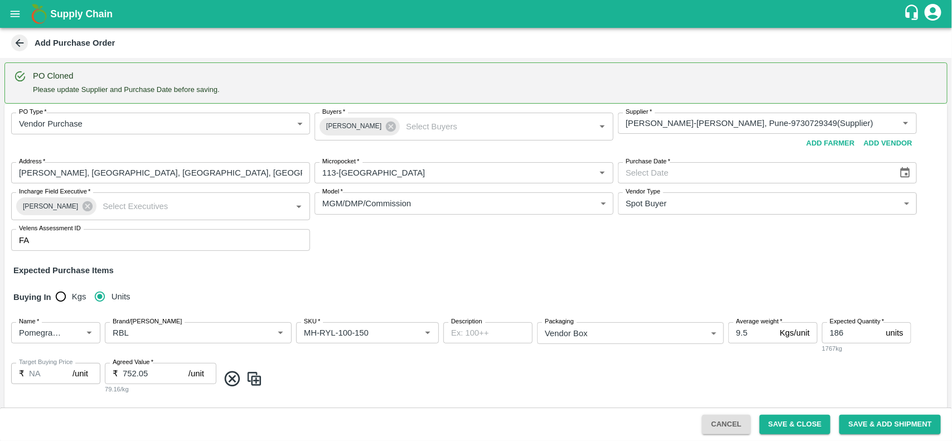
type input "26/08/2025"
click at [573, 274] on div "Expected Purchase Items" at bounding box center [475, 270] width 925 height 12
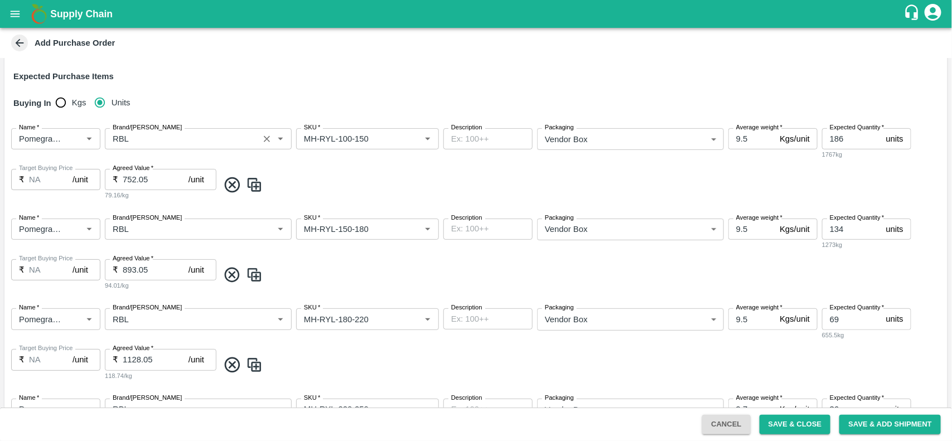
scroll to position [195, 0]
click at [141, 138] on input "Brand/Marka" at bounding box center [181, 137] width 147 height 14
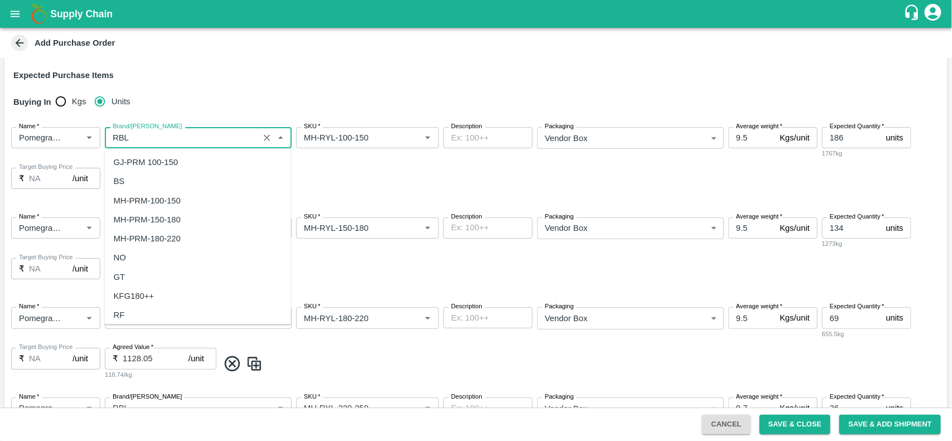
click at [141, 138] on input "Brand/Marka" at bounding box center [181, 137] width 147 height 14
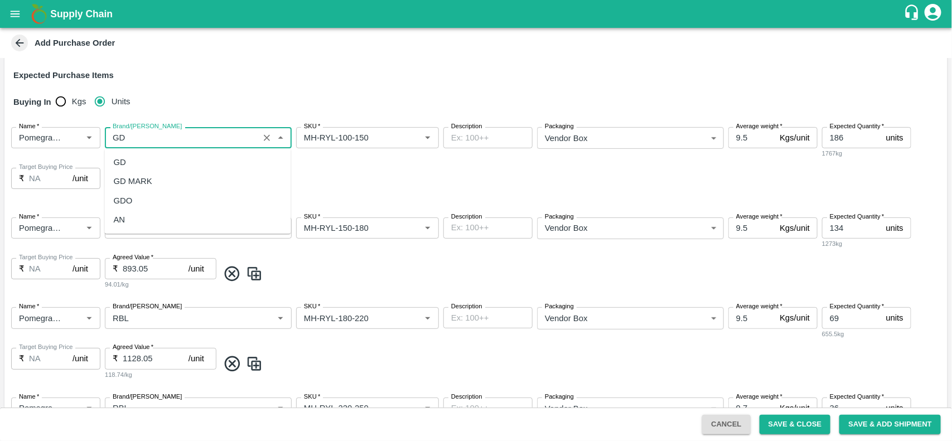
click at [123, 157] on div "GD" at bounding box center [120, 162] width 12 height 12
type input "GD"
click at [153, 227] on input "Brand/Marka" at bounding box center [181, 228] width 147 height 14
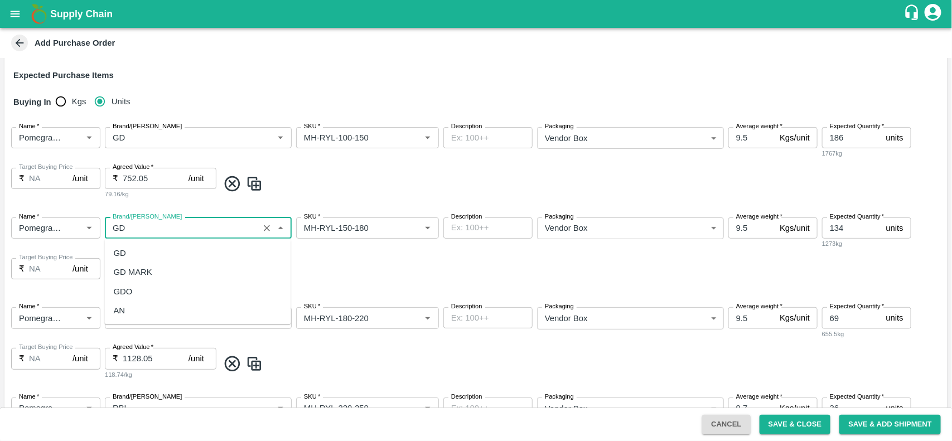
click at [128, 248] on div "GD" at bounding box center [198, 253] width 186 height 19
type input "GD"
click at [151, 319] on input "Brand/Marka" at bounding box center [181, 318] width 147 height 14
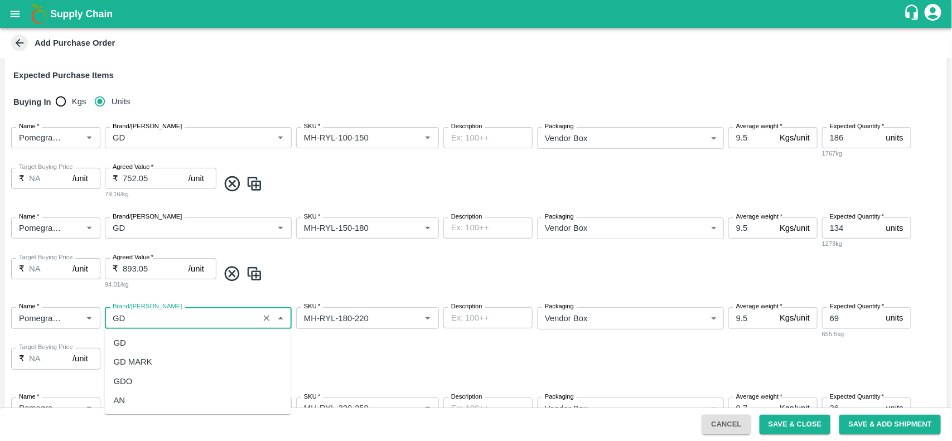
click at [120, 346] on div "GD" at bounding box center [120, 343] width 12 height 12
type input "GD"
click at [322, 262] on div "Name   * Name   * Brand/Marka Brand/Marka SKU   * SKU   * Description x Descrip…" at bounding box center [475, 254] width 943 height 90
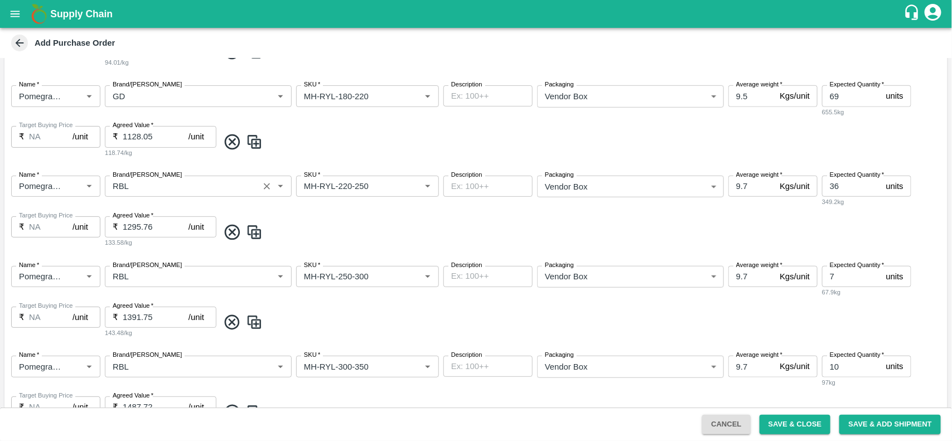
scroll to position [420, 0]
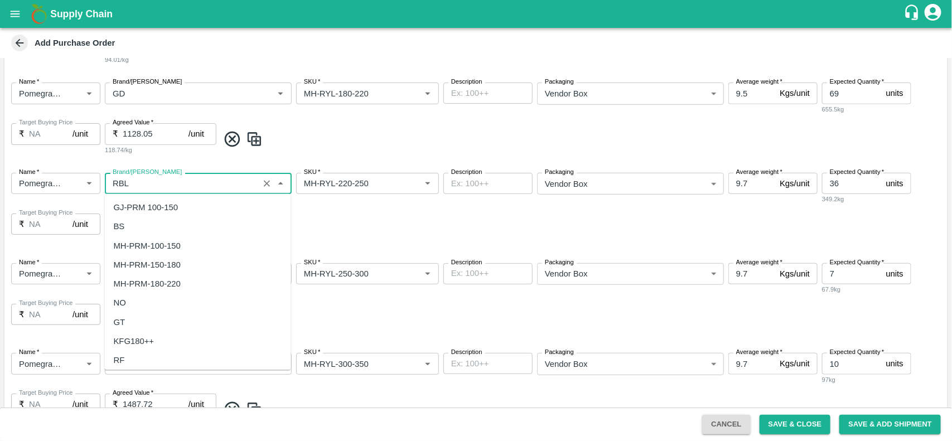
click at [133, 185] on input "Brand/Marka" at bounding box center [181, 183] width 147 height 14
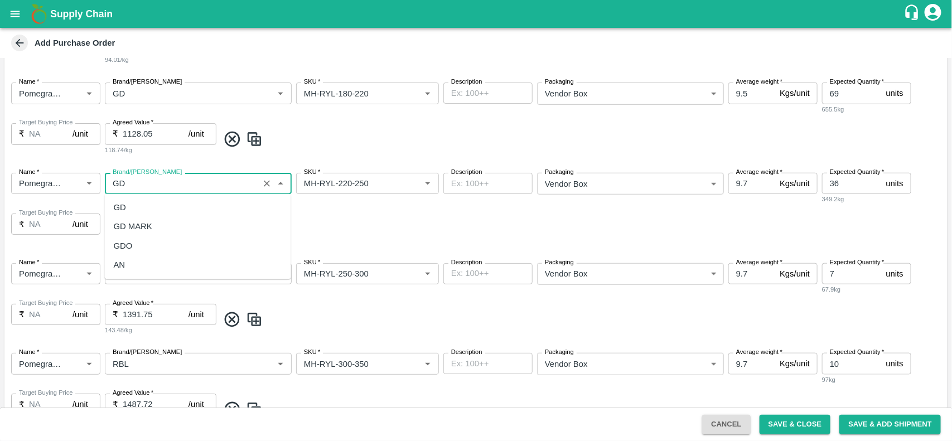
click at [129, 205] on div "GD" at bounding box center [198, 207] width 186 height 19
type input "GD"
click at [146, 272] on input "Brand/Marka" at bounding box center [181, 274] width 147 height 14
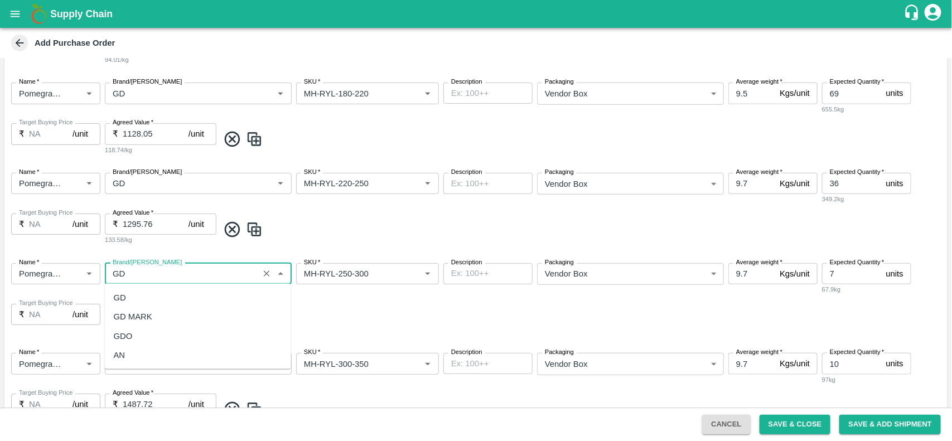
click at [127, 294] on div "GD" at bounding box center [198, 297] width 186 height 19
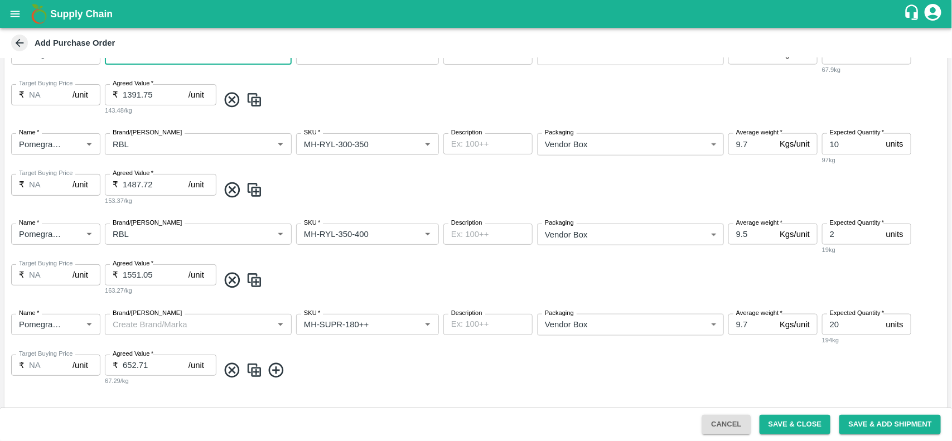
scroll to position [641, 0]
type input "GD"
click at [229, 183] on icon at bounding box center [232, 188] width 18 height 18
type input "9.5"
type input "2"
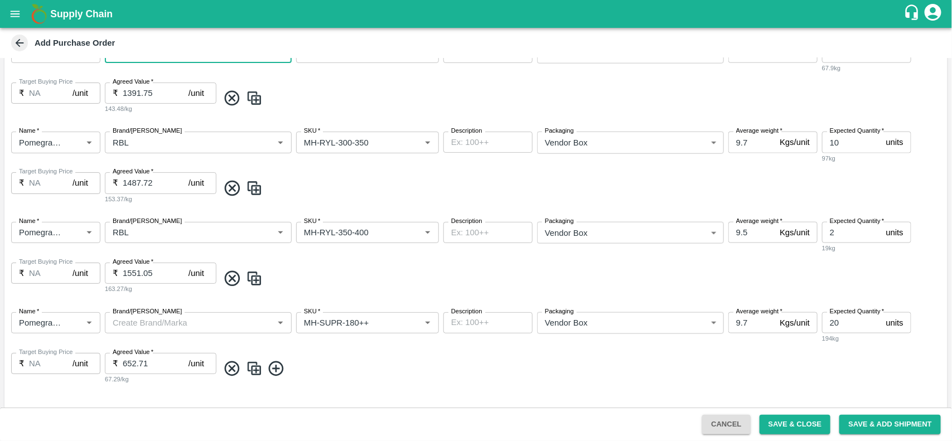
type input "1551.05"
type input "9.7"
type input "20"
type input "652.71"
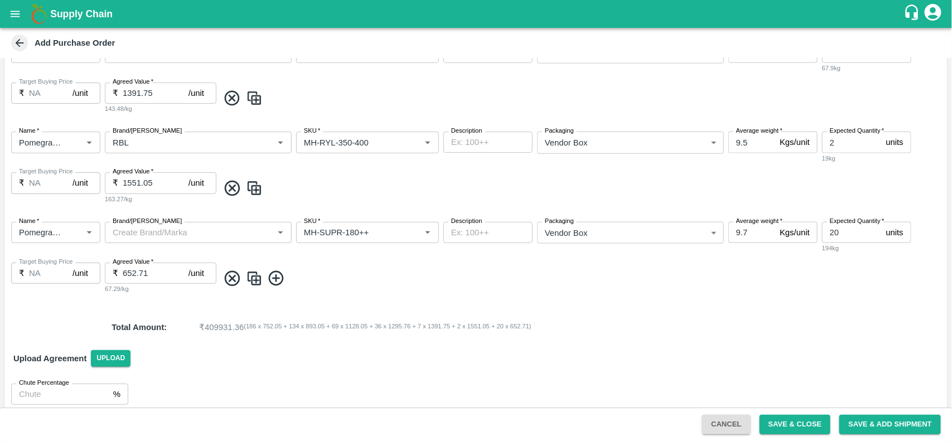
type input "MH-RYL-350-400"
type input "MH-SUPR-180++"
click at [229, 190] on icon at bounding box center [232, 188] width 15 height 15
type input "9.7"
type input "20"
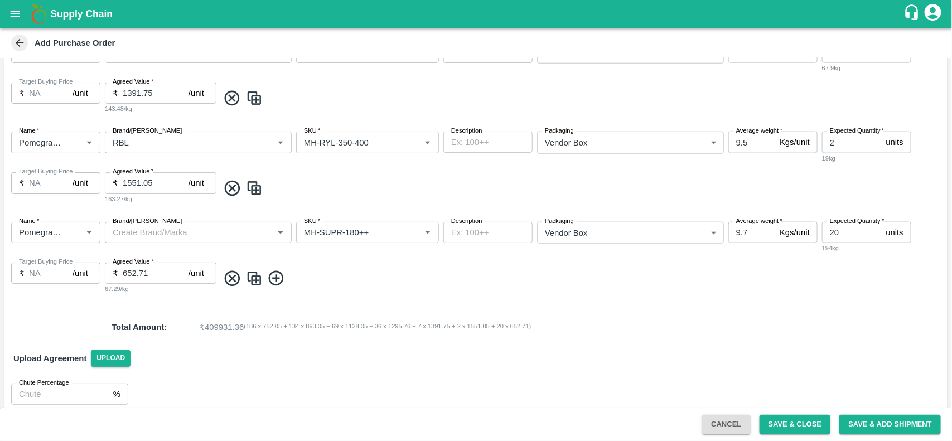
type input "652.71"
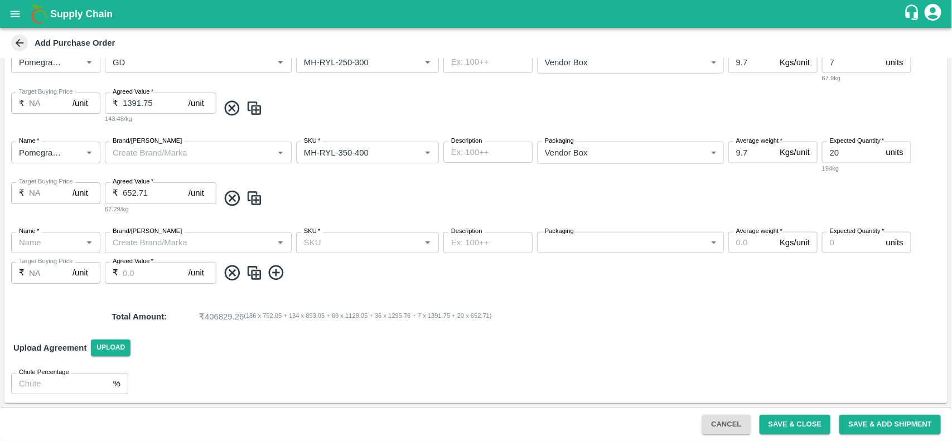
type input "MH-SUPR-180++"
click at [231, 273] on icon at bounding box center [232, 273] width 15 height 15
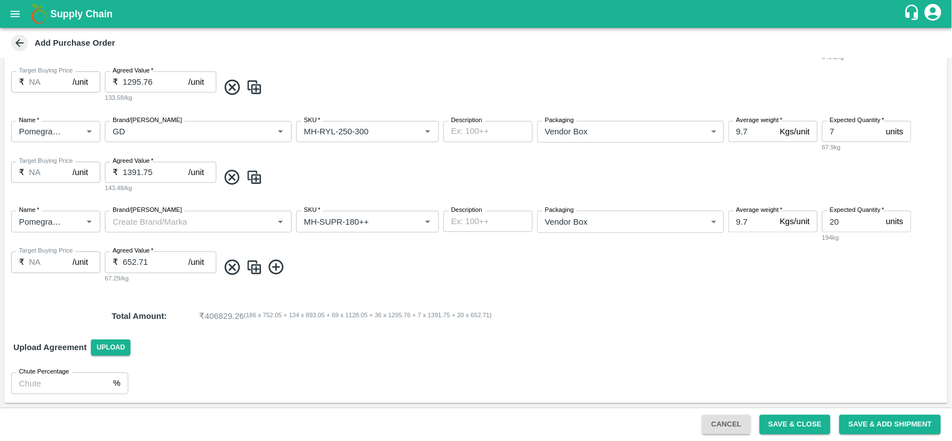
scroll to position [561, 0]
click at [233, 268] on icon at bounding box center [232, 267] width 15 height 15
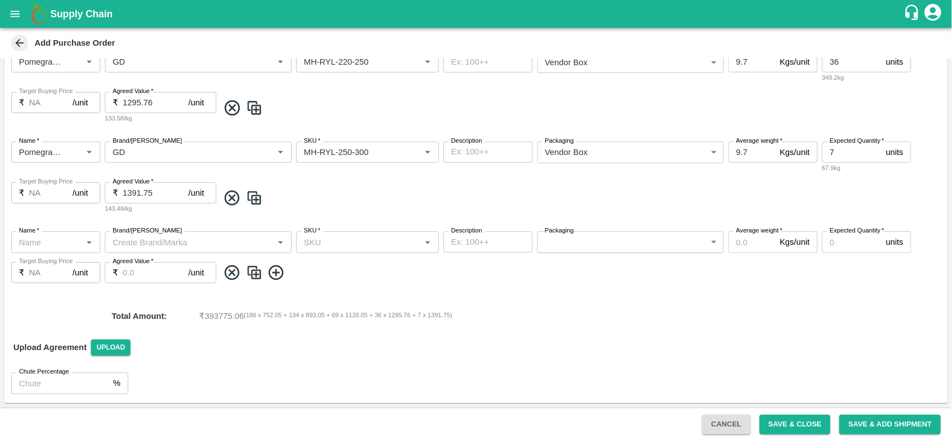
scroll to position [541, 0]
click at [233, 274] on icon at bounding box center [232, 272] width 15 height 15
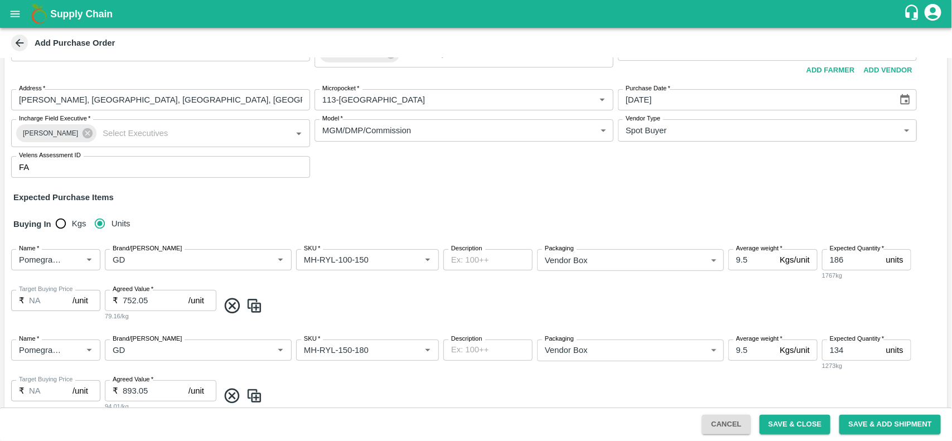
scroll to position [471, 0]
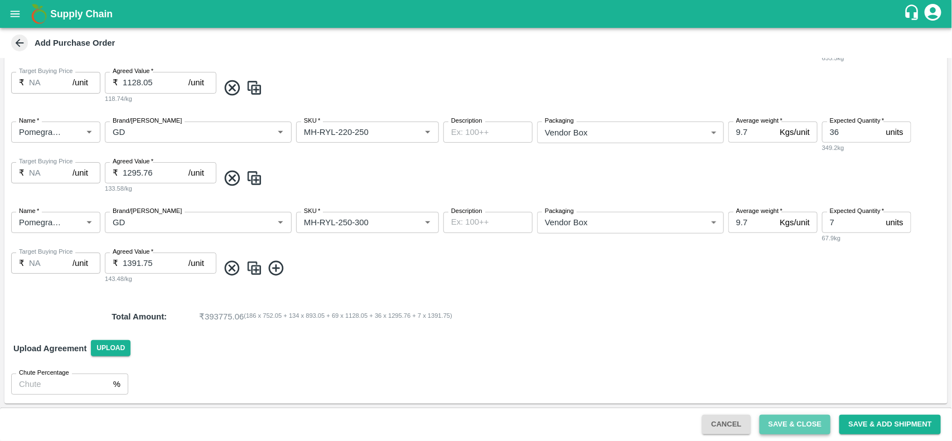
click at [803, 425] on button "Save & Close" at bounding box center [794, 425] width 71 height 20
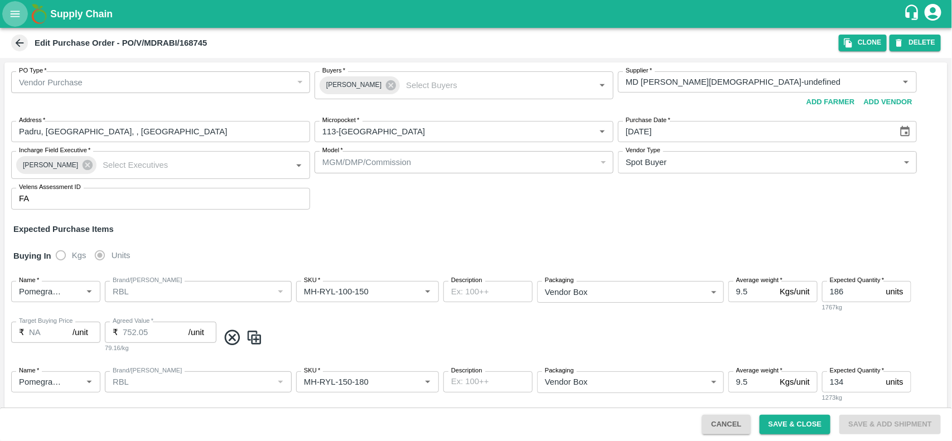
click at [16, 13] on icon "open drawer" at bounding box center [15, 14] width 12 height 12
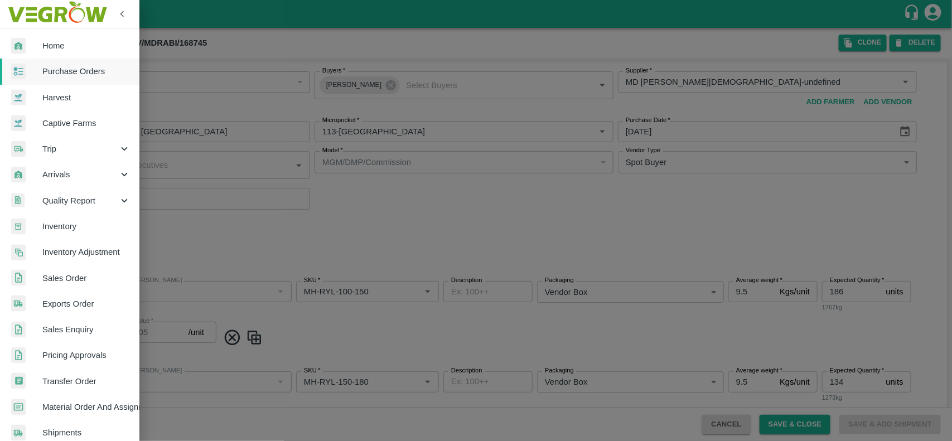
click at [60, 70] on span "Purchase Orders" at bounding box center [86, 71] width 88 height 12
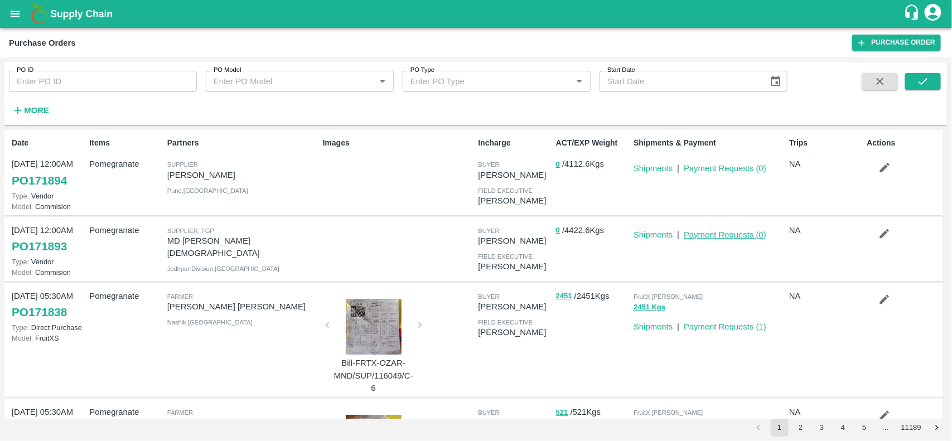
click at [703, 231] on link "Payment Requests ( 0 )" at bounding box center [725, 234] width 83 height 9
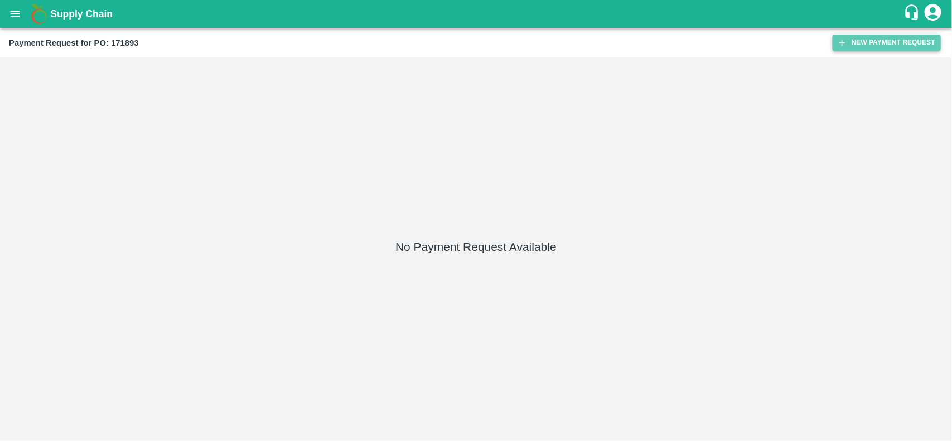
click at [850, 45] on button "New Payment Request" at bounding box center [886, 43] width 108 height 16
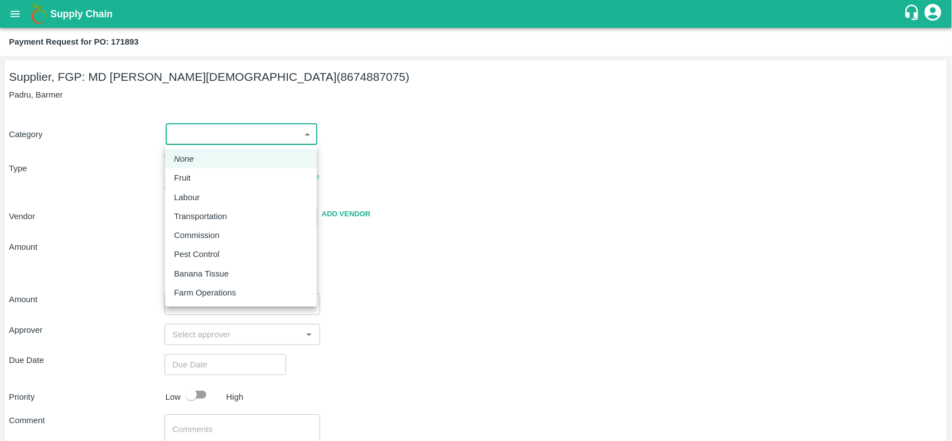
click at [204, 137] on body "Supply Chain Payment Request for PO: 171893 Supplier, FGP: MD Rabiul Islam (867…" at bounding box center [476, 220] width 952 height 441
click at [201, 185] on li "Fruit" at bounding box center [241, 177] width 152 height 19
type input "1"
type input "MD Rabiul Islam - 8674887075(Supplier, FGP)"
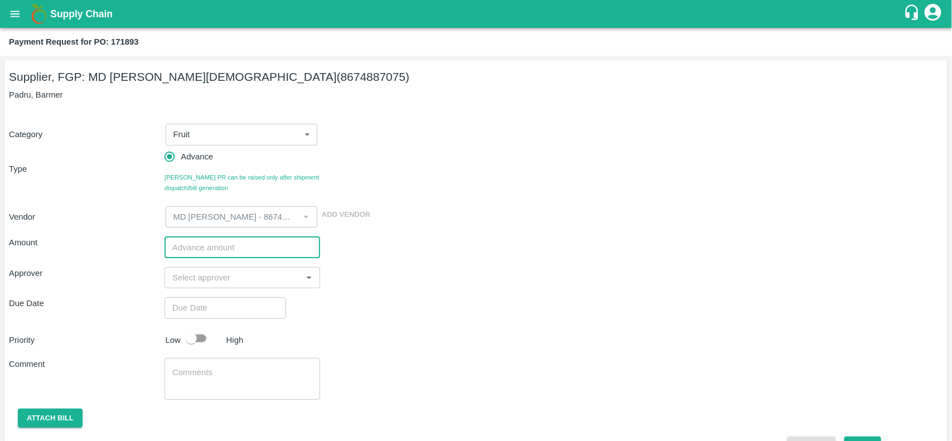
click at [214, 245] on input "number" at bounding box center [242, 246] width 156 height 21
type input "400000"
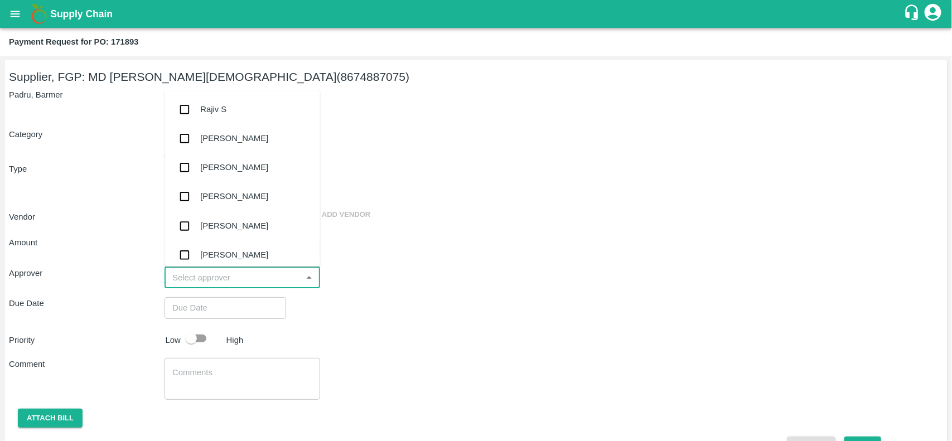
click at [206, 277] on input "input" at bounding box center [233, 277] width 130 height 14
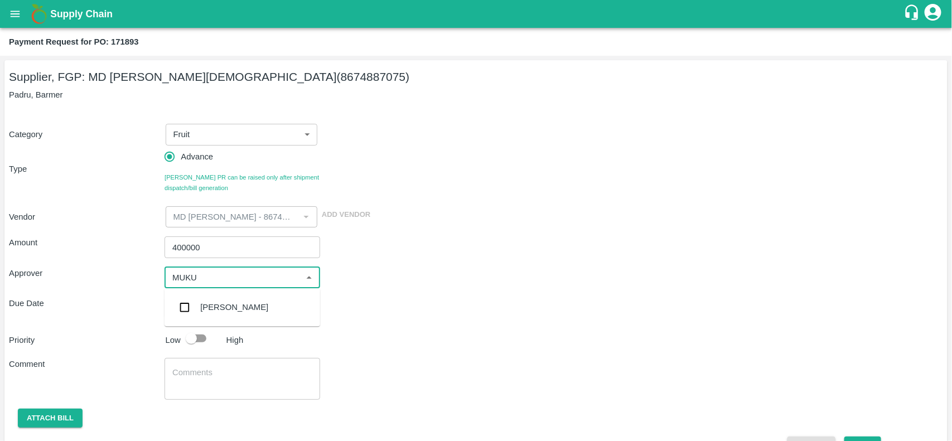
type input "MUKUL"
click at [187, 309] on input "checkbox" at bounding box center [184, 308] width 22 height 22
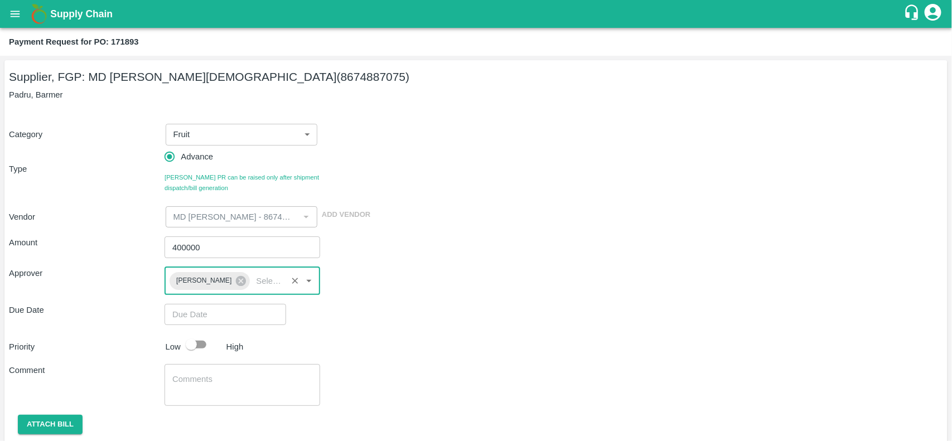
scroll to position [35, 0]
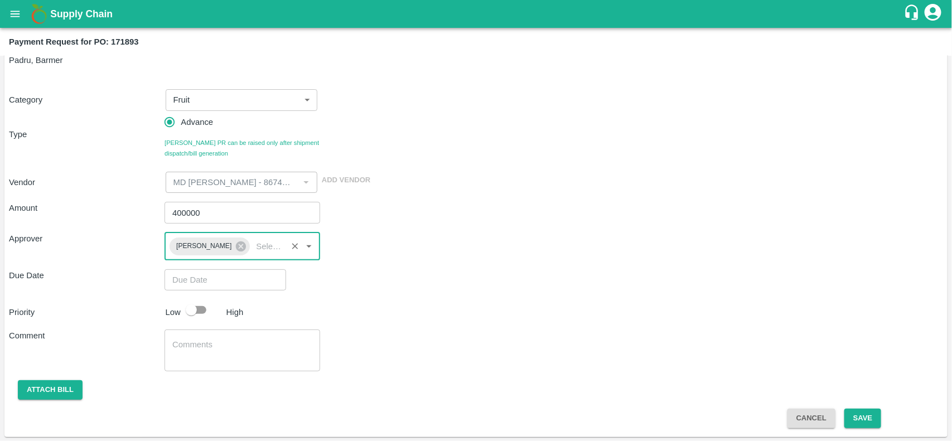
type input "DD/MM/YYYY hh:mm aa"
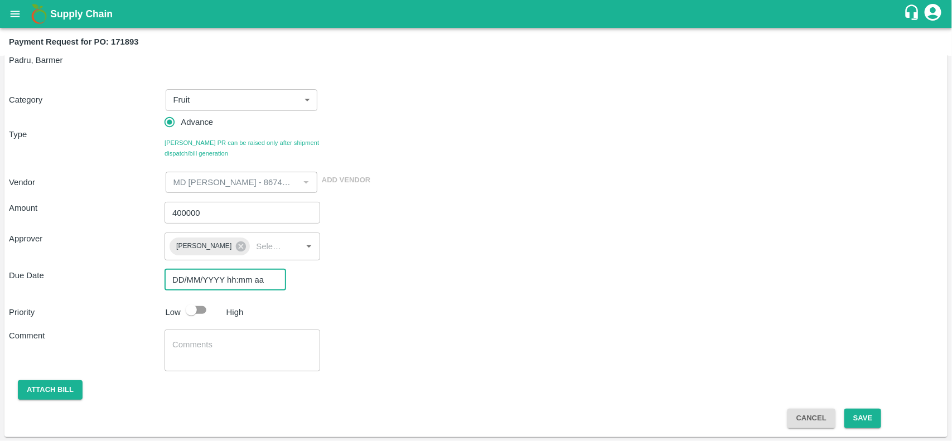
click at [232, 277] on input "DD/MM/YYYY hh:mm aa" at bounding box center [221, 279] width 114 height 21
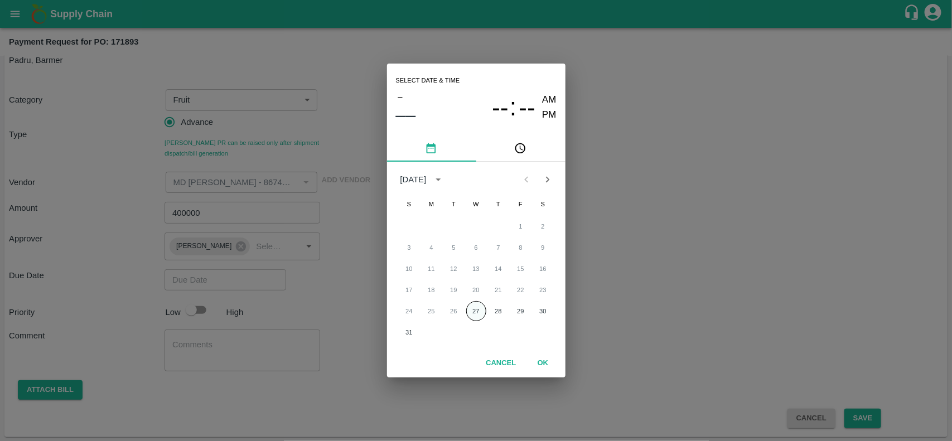
click at [472, 313] on button "27" at bounding box center [476, 311] width 20 height 20
type input "27/08/2025 12:00 AM"
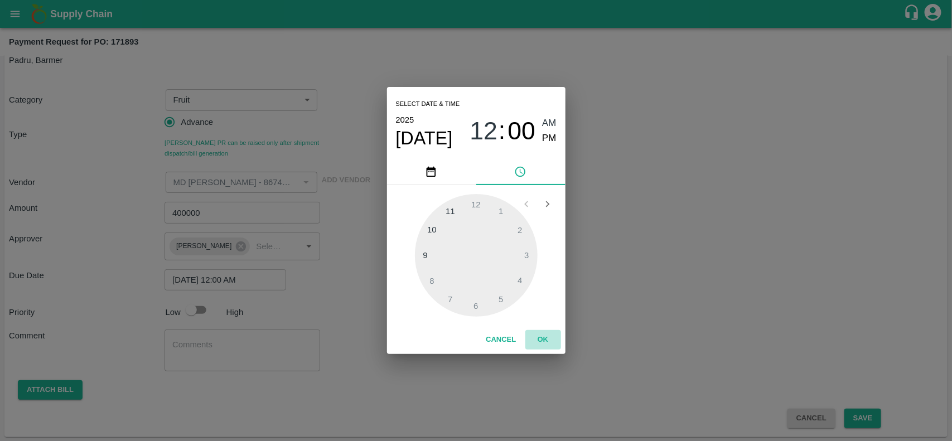
click at [545, 341] on button "OK" at bounding box center [543, 340] width 36 height 20
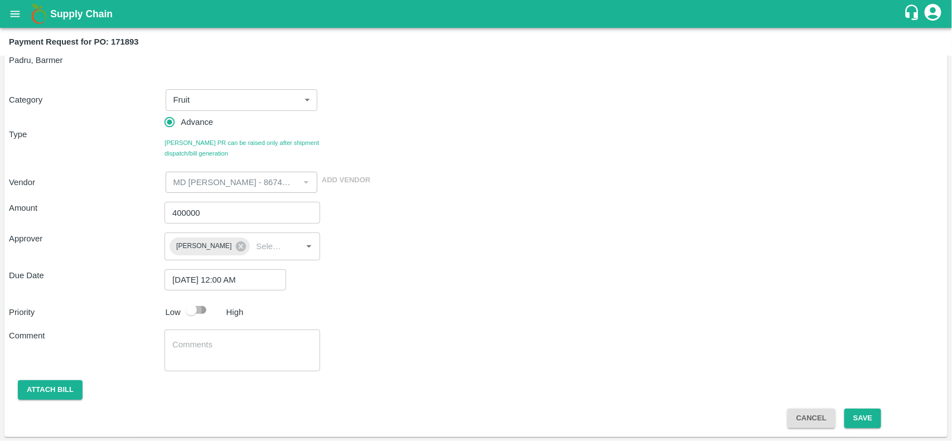
click at [193, 311] on input "checkbox" at bounding box center [191, 309] width 64 height 21
checkbox input "true"
click at [860, 415] on button "Save" at bounding box center [862, 419] width 37 height 20
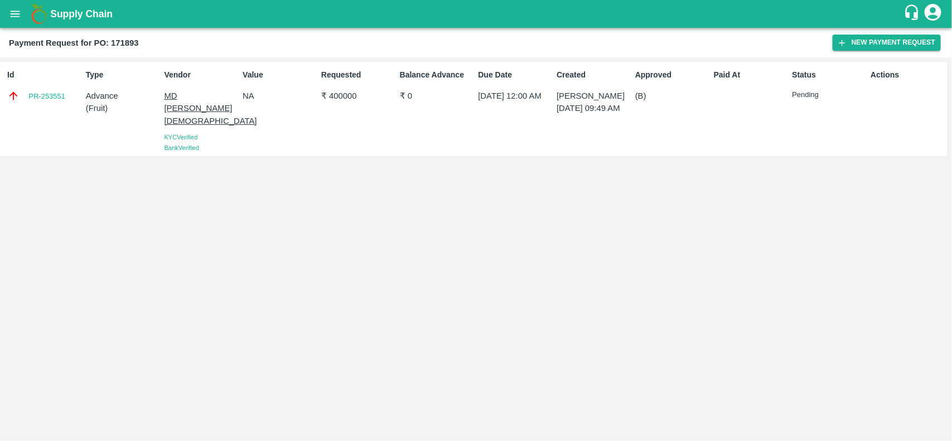
click at [12, 24] on button "open drawer" at bounding box center [15, 14] width 26 height 26
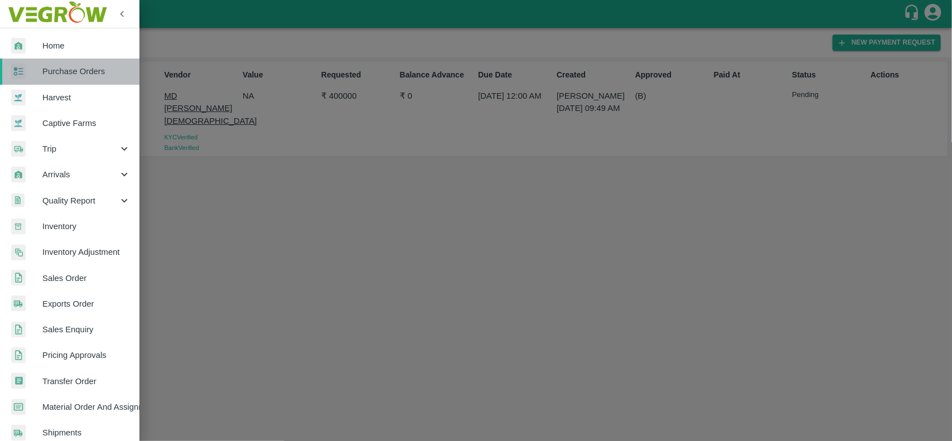
click at [76, 61] on link "Purchase Orders" at bounding box center [69, 72] width 139 height 26
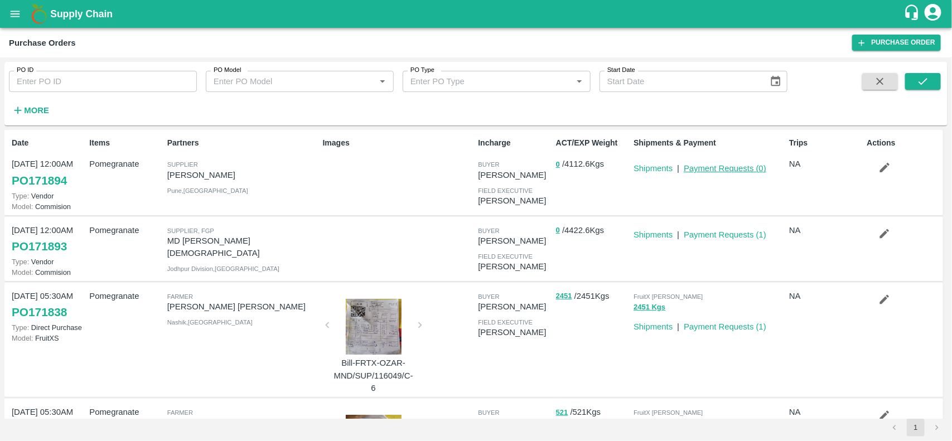
click at [693, 170] on link "Payment Requests ( 0 )" at bounding box center [725, 168] width 83 height 9
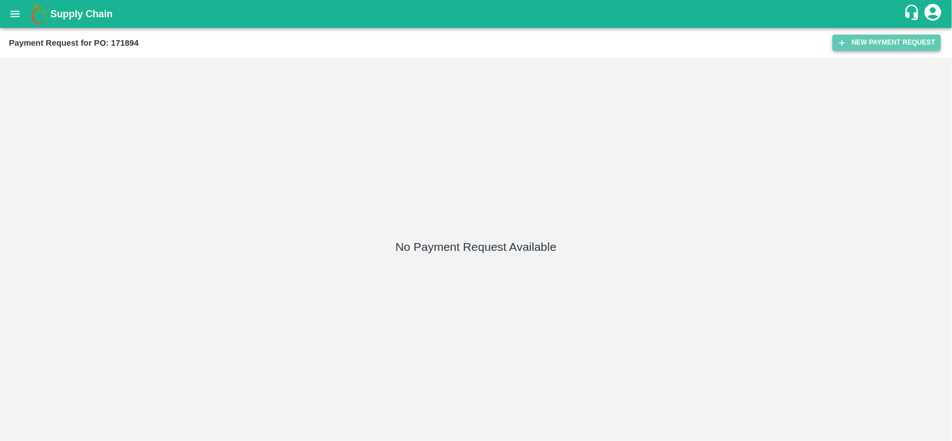
click at [856, 46] on button "New Payment Request" at bounding box center [886, 43] width 108 height 16
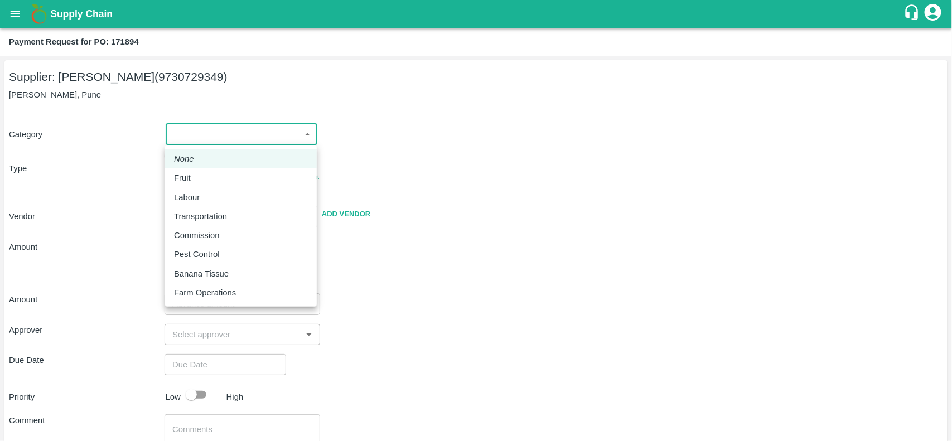
click at [190, 138] on body "Supply Chain Payment Request for PO: 171894 Supplier: Ganesh Dattatray shinde (…" at bounding box center [476, 220] width 952 height 441
click at [192, 172] on div "Fruit" at bounding box center [185, 178] width 22 height 12
type input "1"
type input "Ganesh Dattatray shinde - 9730729349(Supplier)"
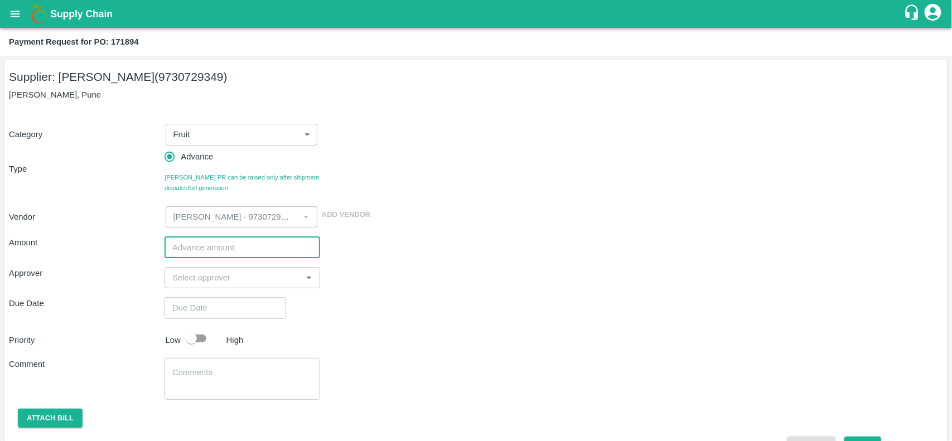
click at [196, 241] on input "number" at bounding box center [242, 246] width 156 height 21
type input "100000"
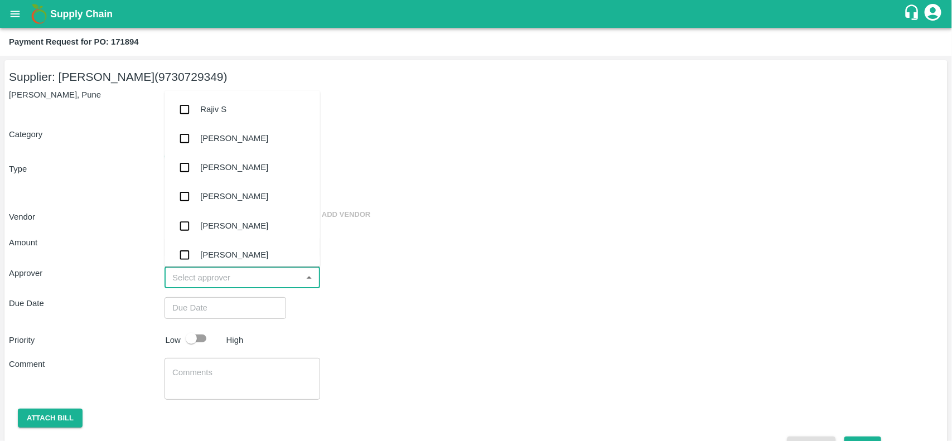
click at [199, 280] on input "input" at bounding box center [233, 277] width 130 height 14
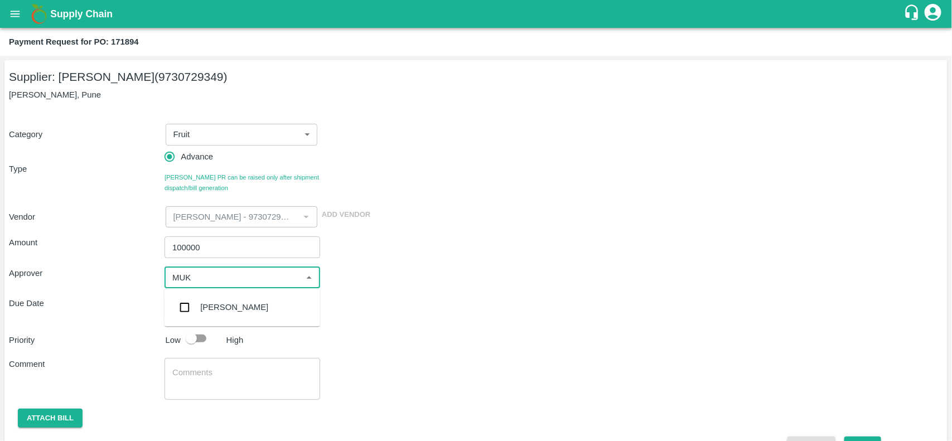
type input "MUKU"
click at [182, 308] on input "checkbox" at bounding box center [184, 308] width 22 height 22
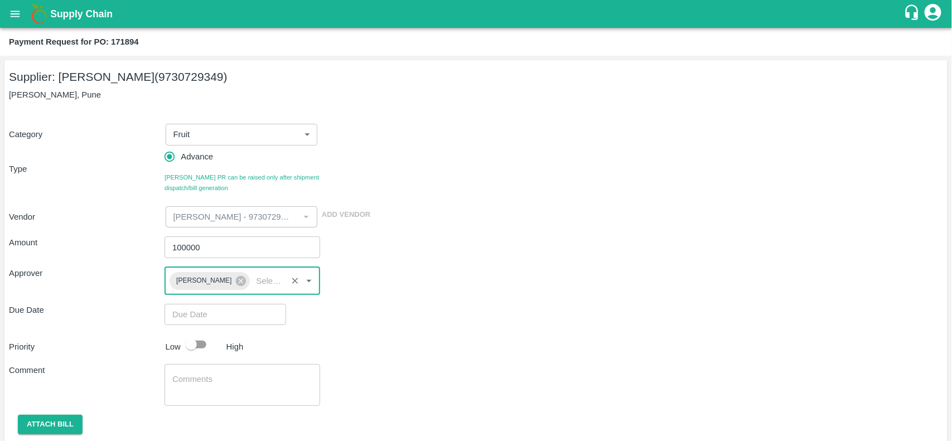
type input "DD/MM/YYYY hh:mm aa"
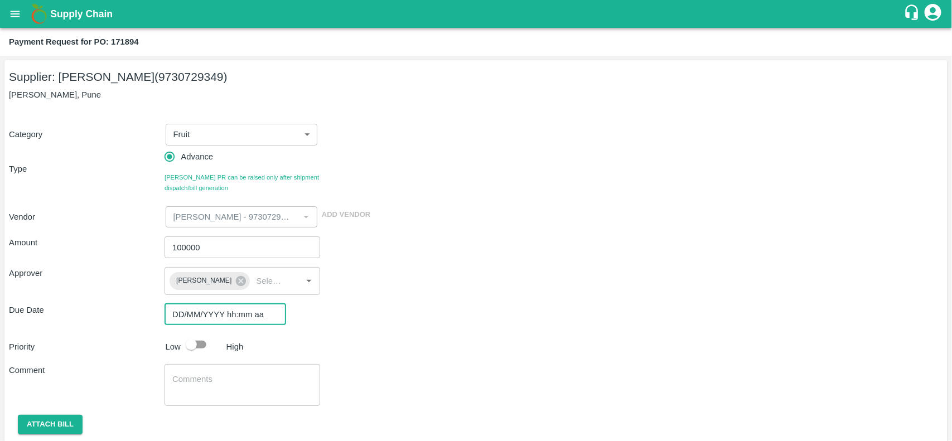
click at [202, 312] on input "DD/MM/YYYY hh:mm aa" at bounding box center [221, 314] width 114 height 21
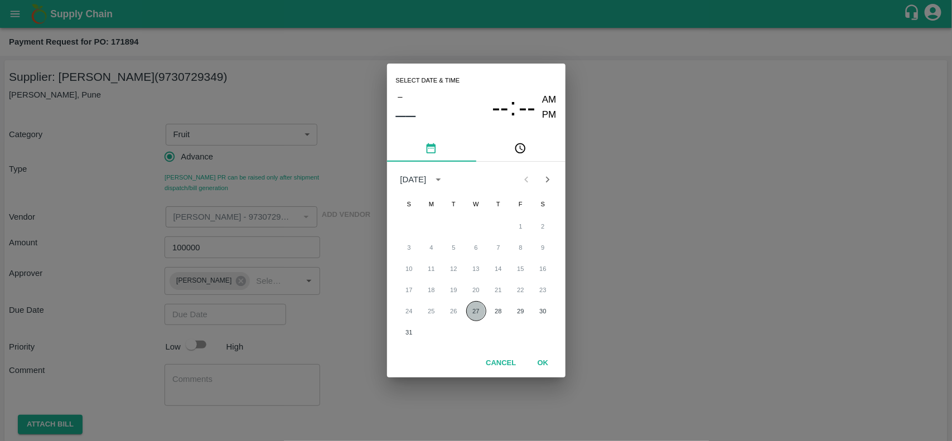
click at [477, 311] on button "27" at bounding box center [476, 311] width 20 height 20
type input "27/08/2025 12:00 AM"
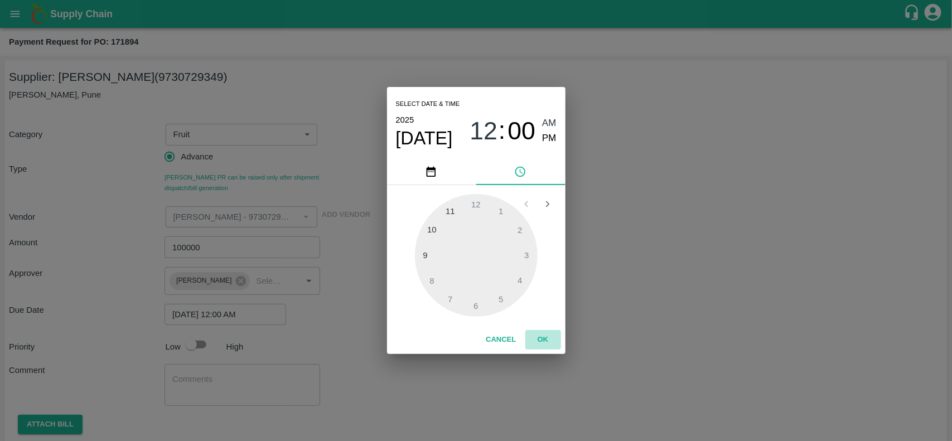
click at [537, 336] on button "OK" at bounding box center [543, 340] width 36 height 20
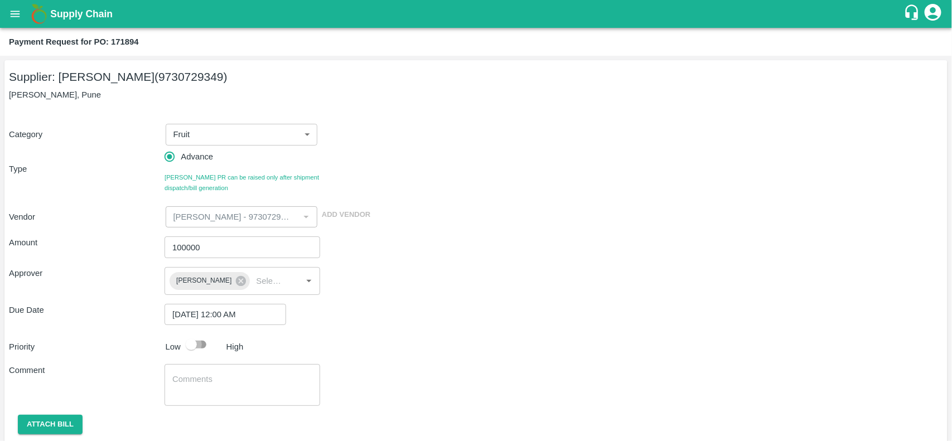
click at [200, 347] on input "checkbox" at bounding box center [191, 344] width 64 height 21
checkbox input "true"
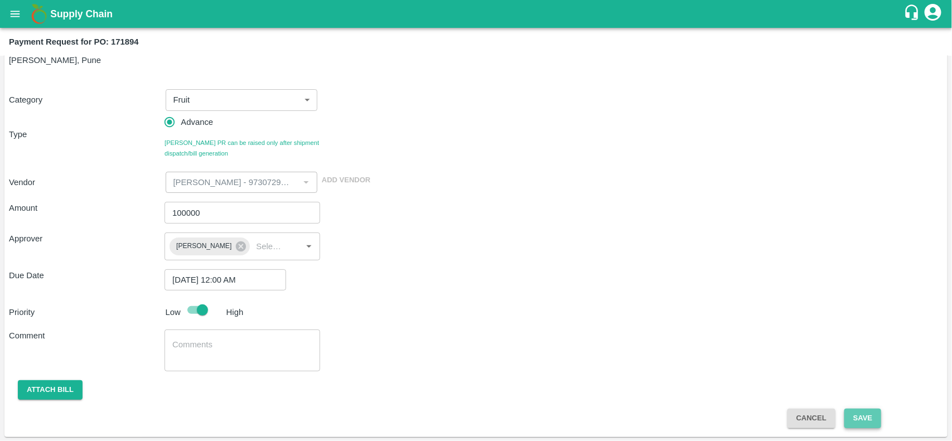
click at [856, 414] on button "Save" at bounding box center [862, 419] width 37 height 20
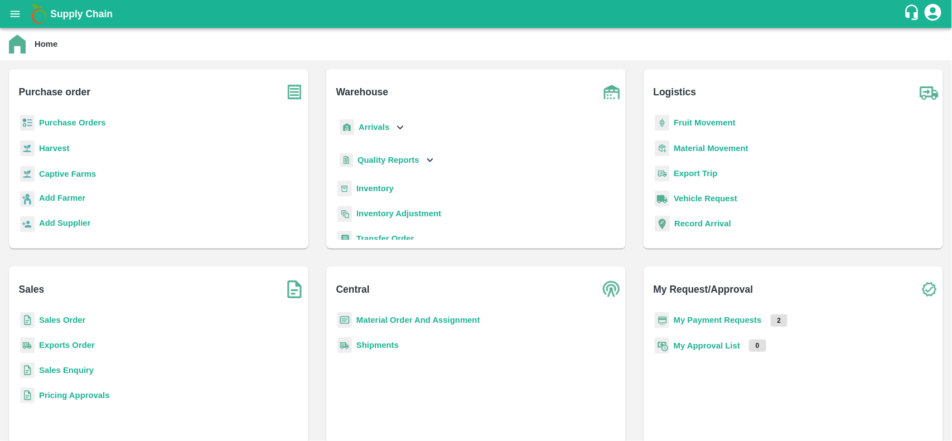
click at [704, 318] on b "My Payment Requests" at bounding box center [718, 320] width 88 height 9
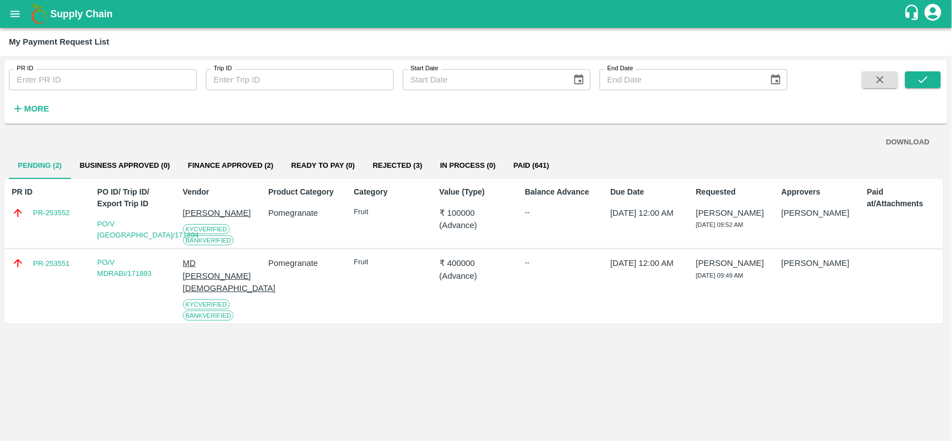
click at [525, 161] on button "Paid (641)" at bounding box center [532, 165] width 54 height 27
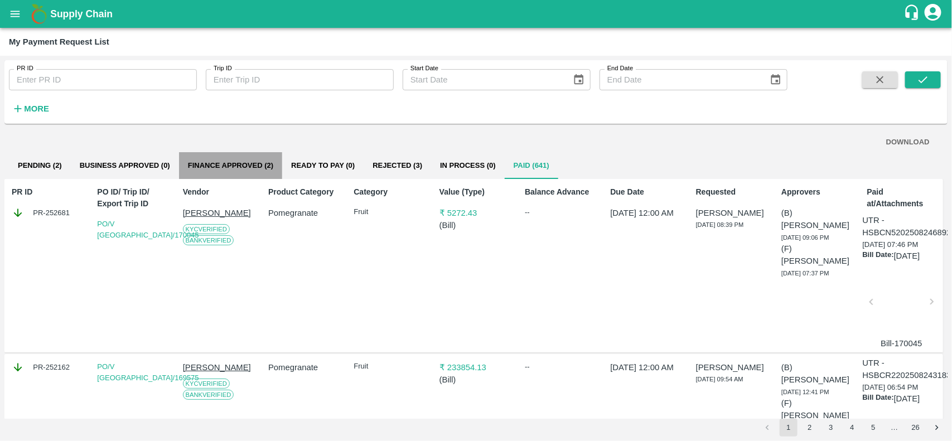
click at [235, 164] on button "Finance Approved (2)" at bounding box center [230, 165] width 103 height 27
